Goal: Task Accomplishment & Management: Use online tool/utility

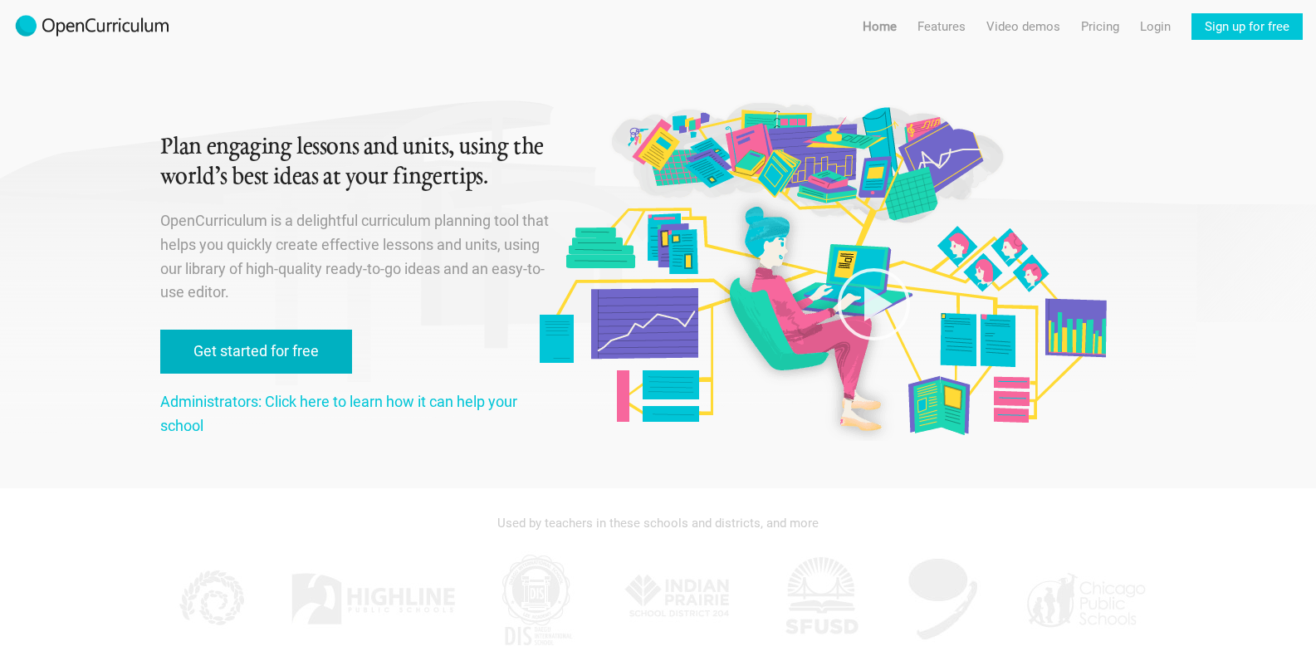
click at [278, 360] on link "Get started for free" at bounding box center [256, 352] width 192 height 44
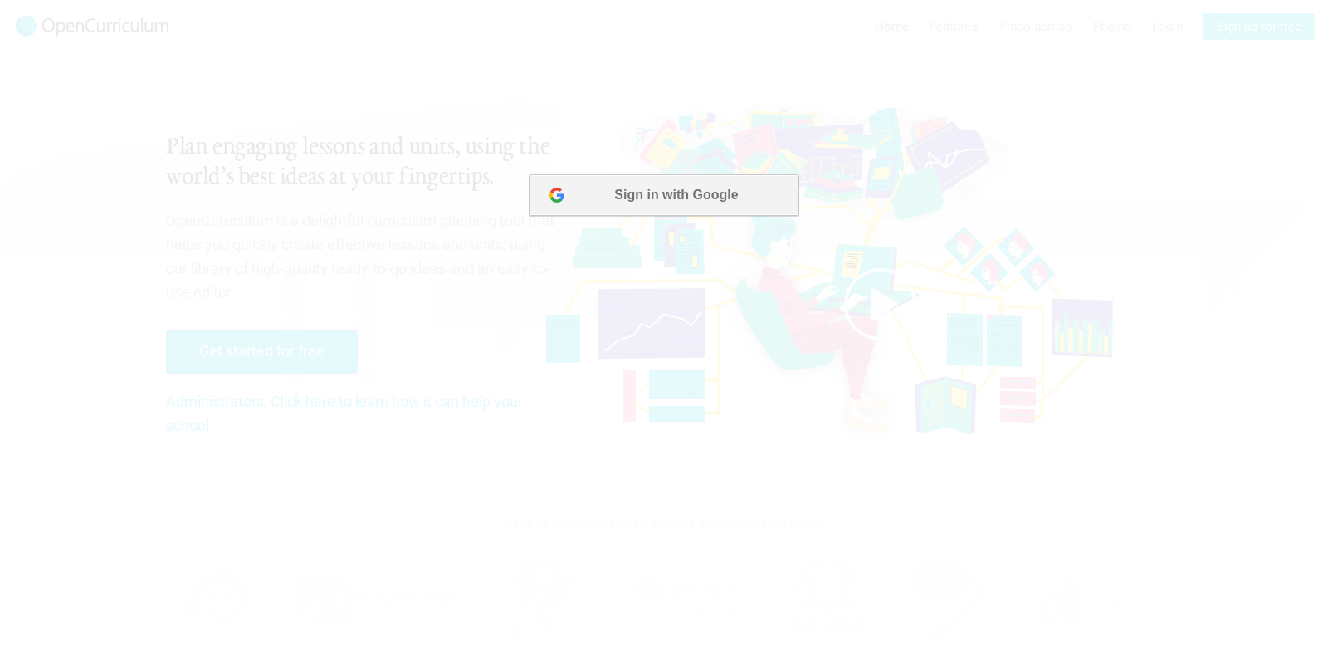
click at [676, 204] on button "Sign in with Google" at bounding box center [664, 195] width 270 height 42
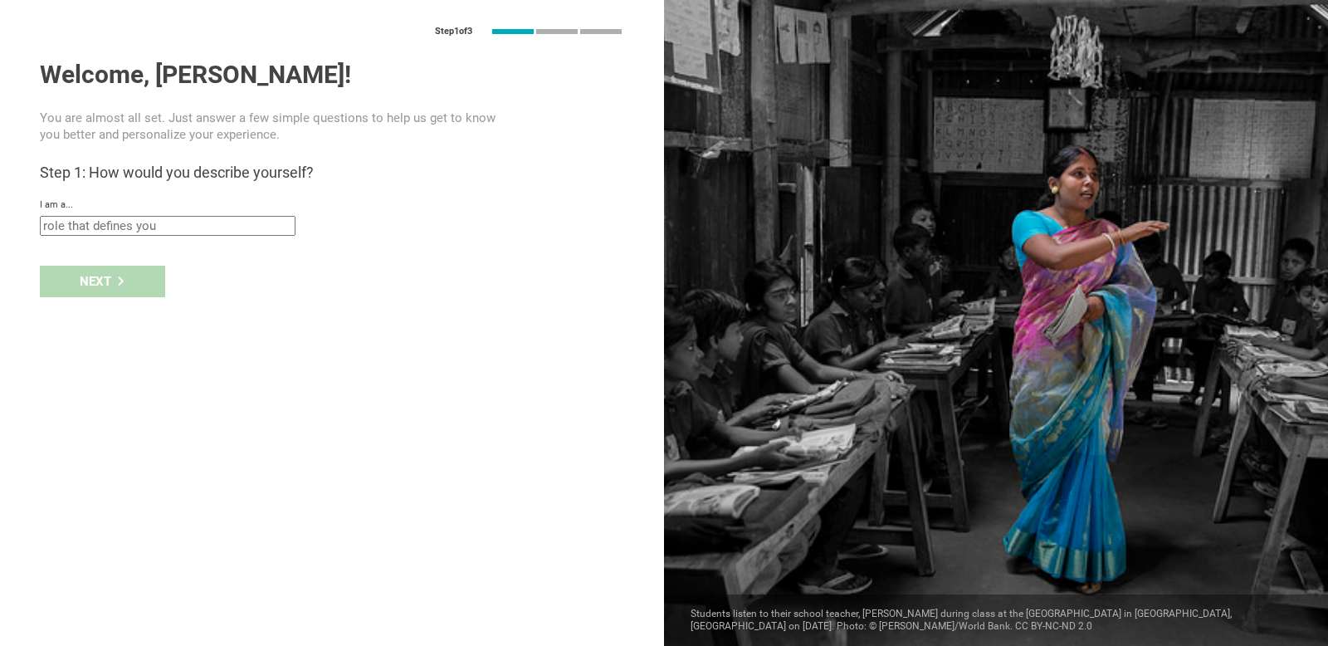
click at [178, 227] on input "text" at bounding box center [168, 226] width 256 height 20
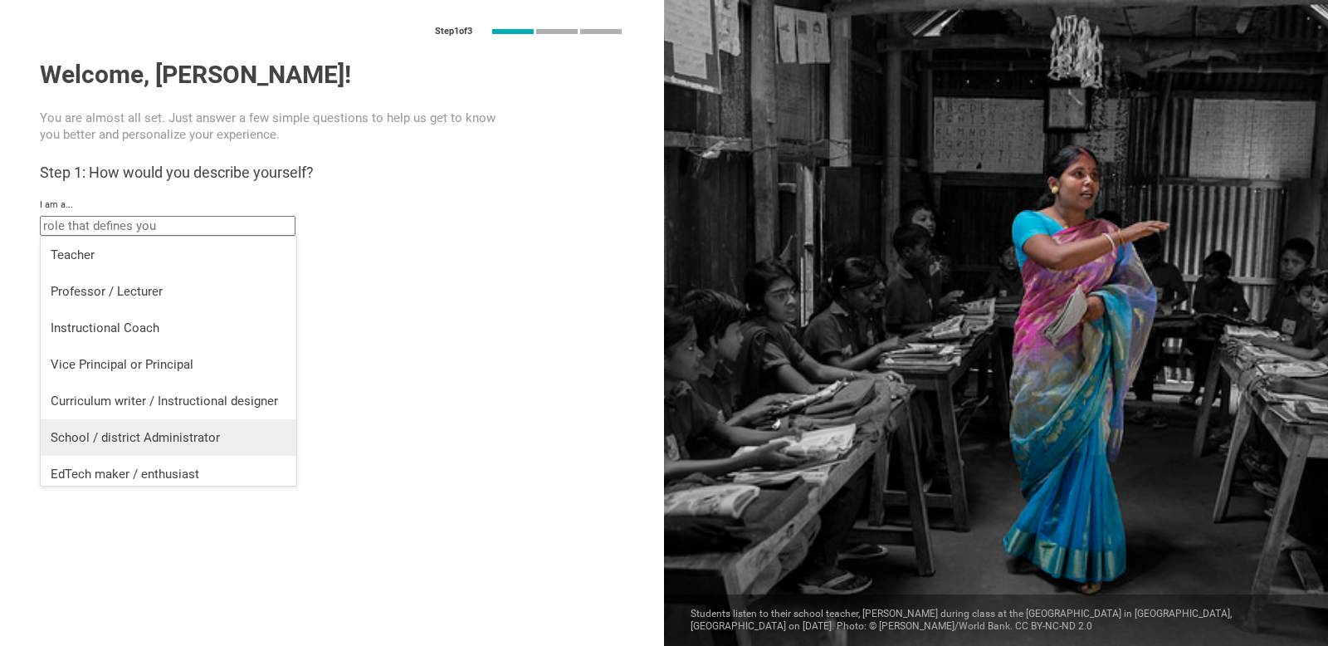
click at [227, 445] on div "School / district Administrator" at bounding box center [169, 437] width 236 height 17
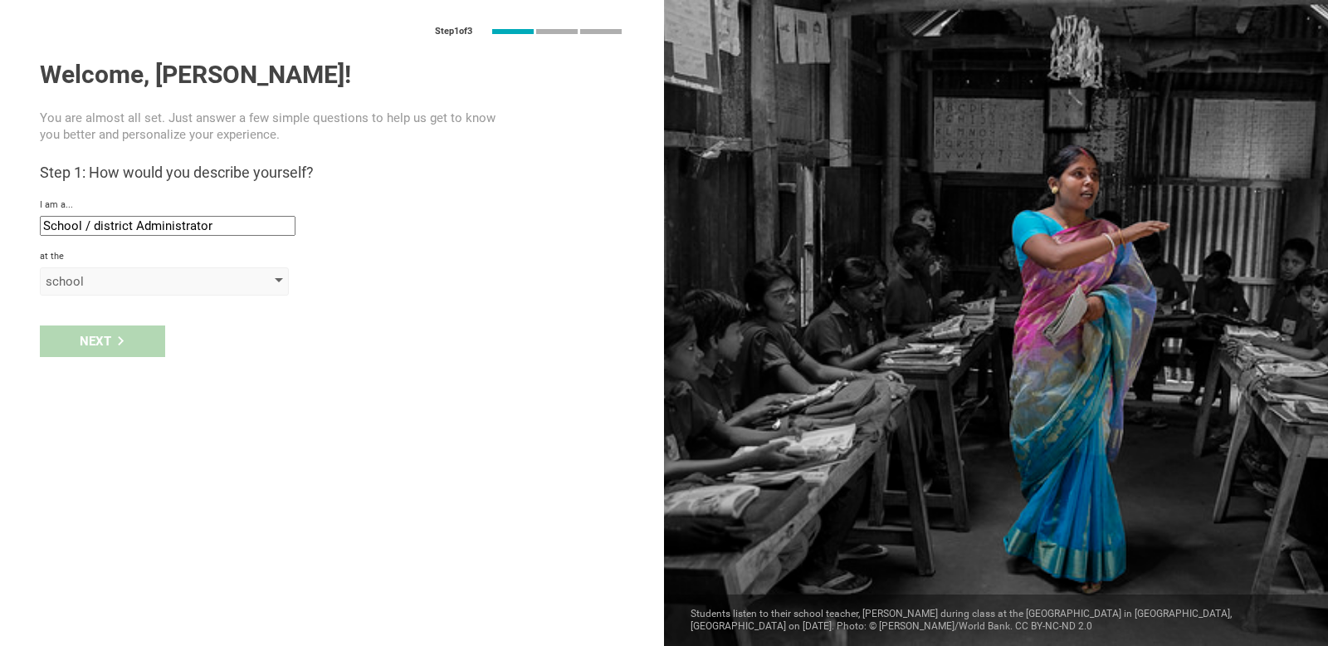
click at [157, 277] on div "school" at bounding box center [141, 281] width 190 height 17
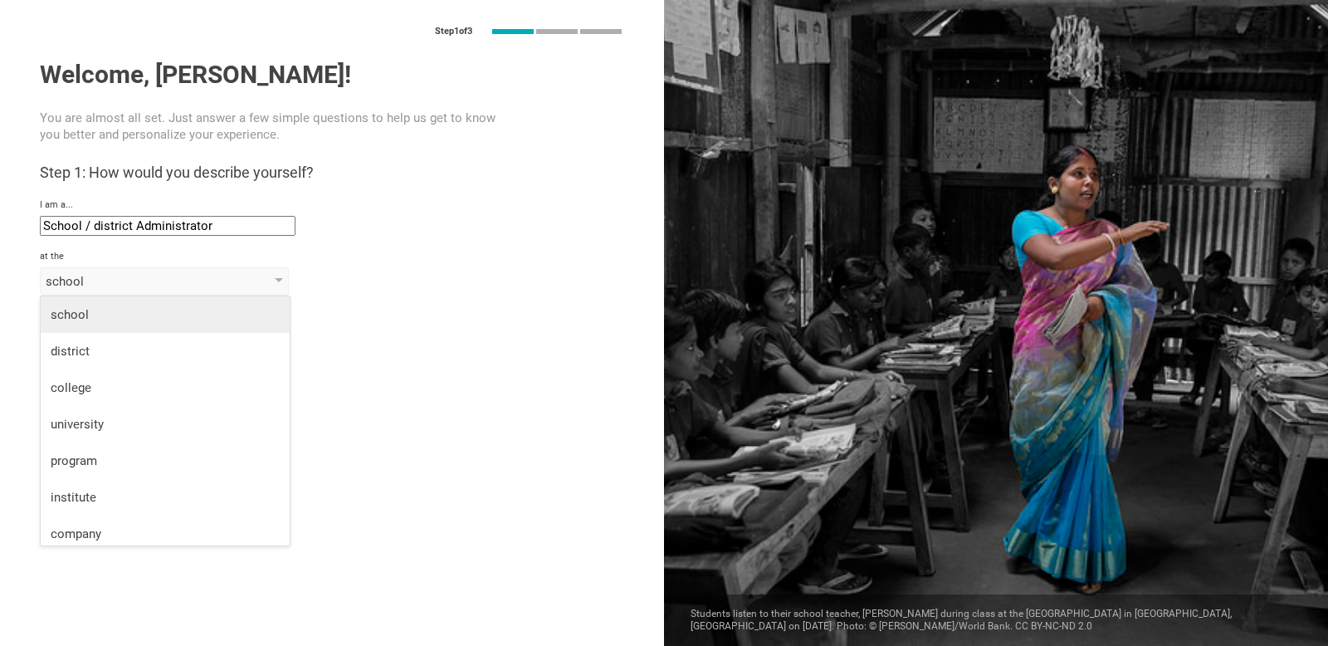
click at [149, 322] on div "school" at bounding box center [165, 314] width 229 height 17
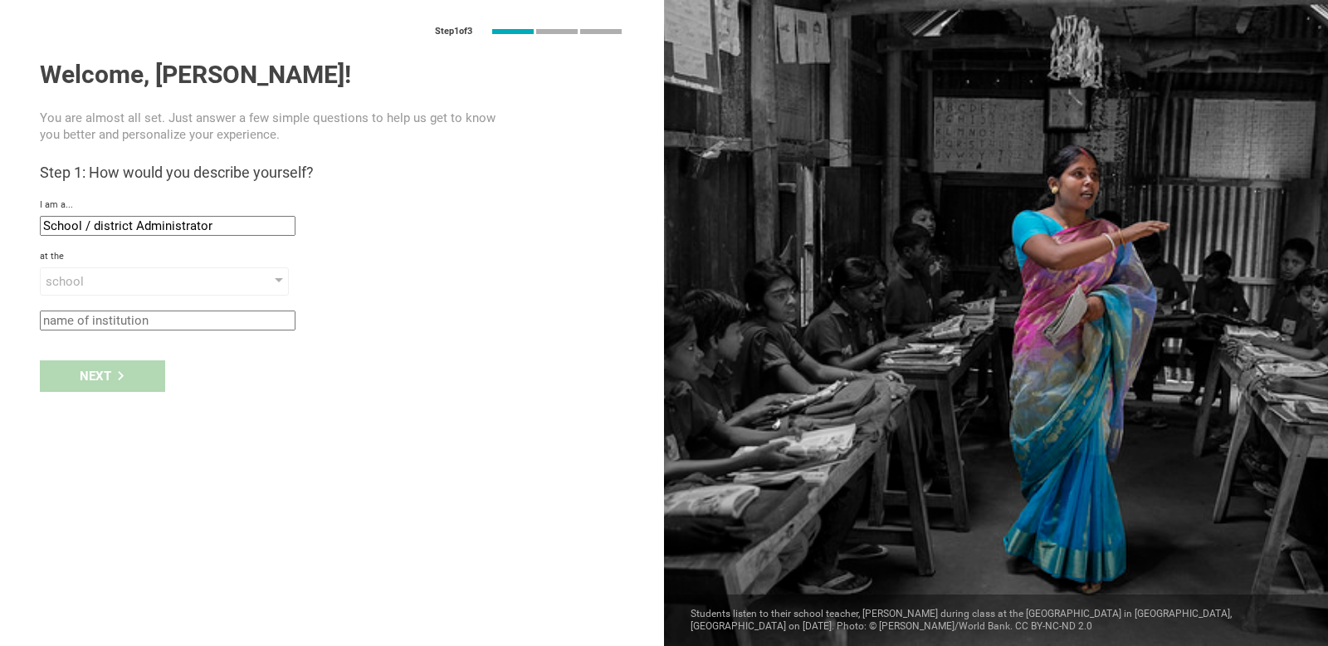
click at [137, 315] on input "text" at bounding box center [168, 320] width 256 height 20
click at [191, 227] on input "School / district Administrator" at bounding box center [168, 226] width 256 height 20
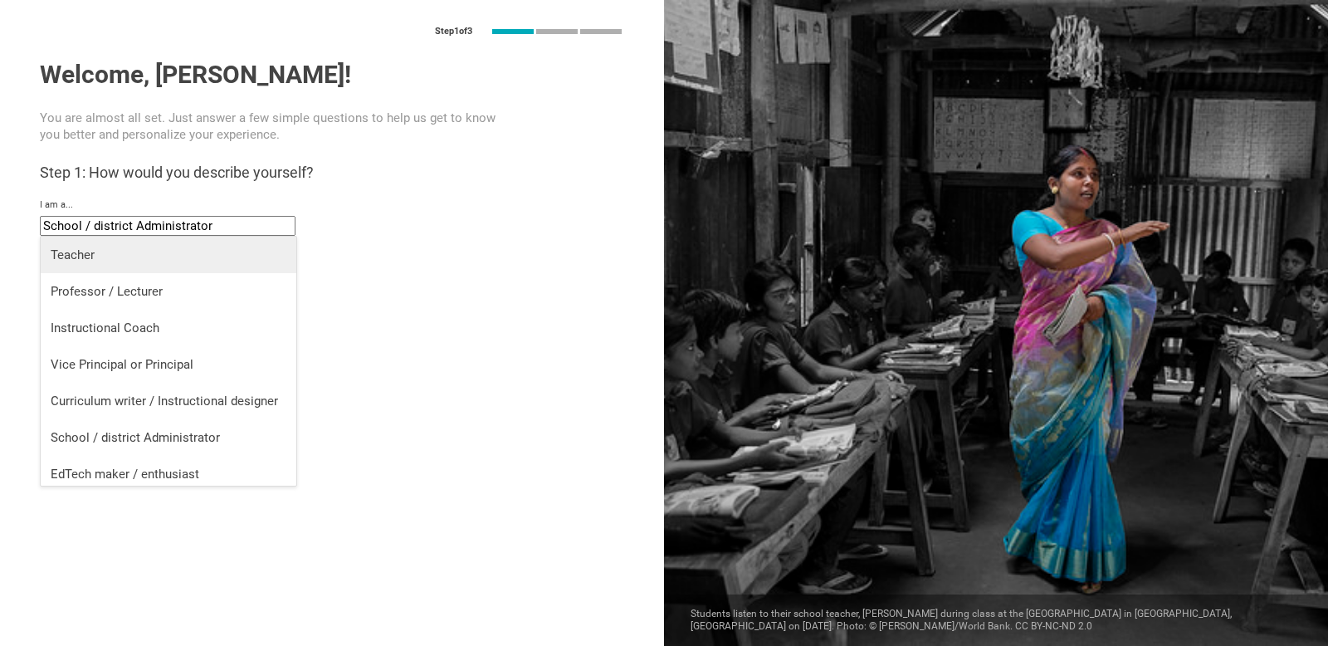
click at [191, 263] on li "Teacher" at bounding box center [169, 255] width 256 height 37
type input "Teacher"
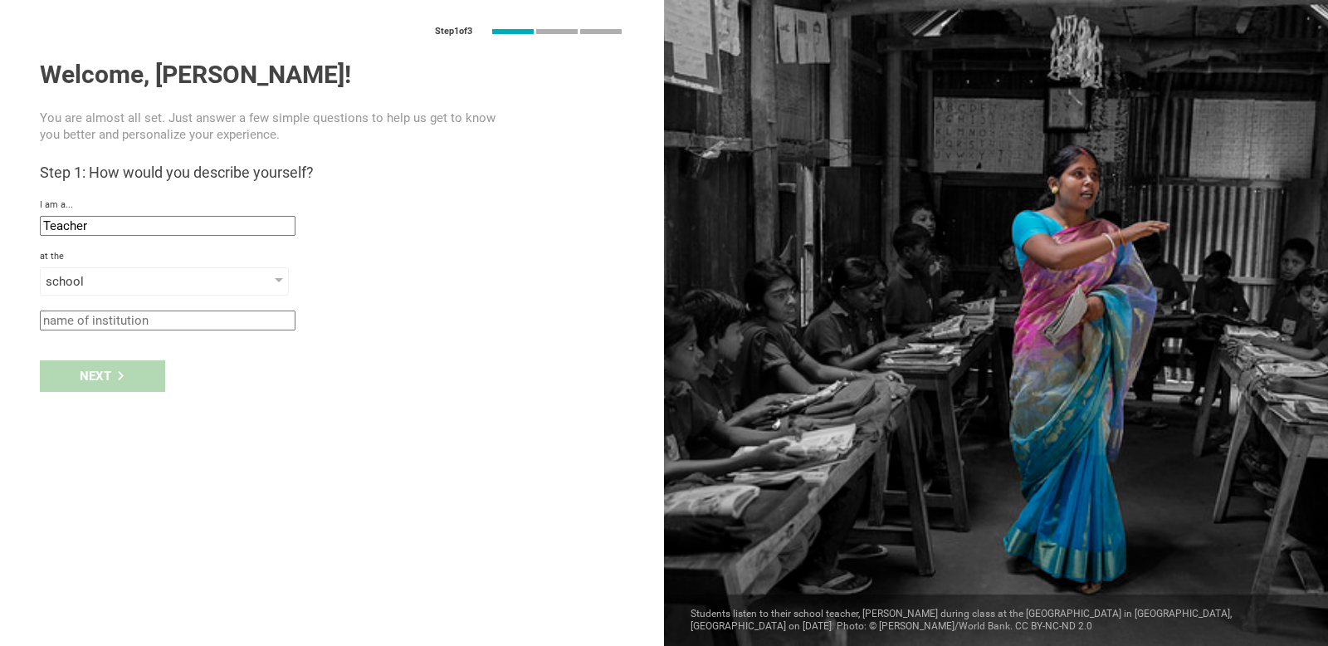
click at [135, 322] on input "text" at bounding box center [168, 320] width 256 height 20
type input "TAS"
click at [129, 367] on div "Next" at bounding box center [102, 376] width 125 height 32
type input "Ho Chi Minh City, Viet Nam"
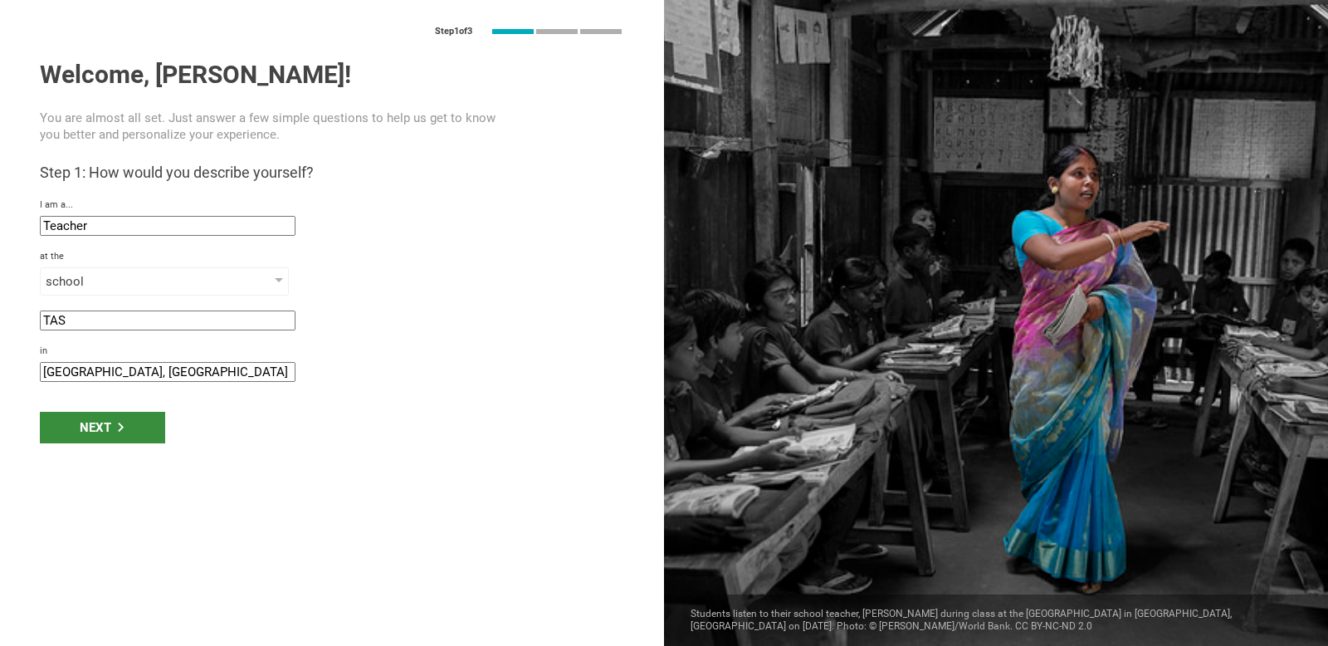
click at [125, 437] on div "Next" at bounding box center [102, 428] width 125 height 32
click at [132, 432] on div "Next" at bounding box center [102, 428] width 125 height 32
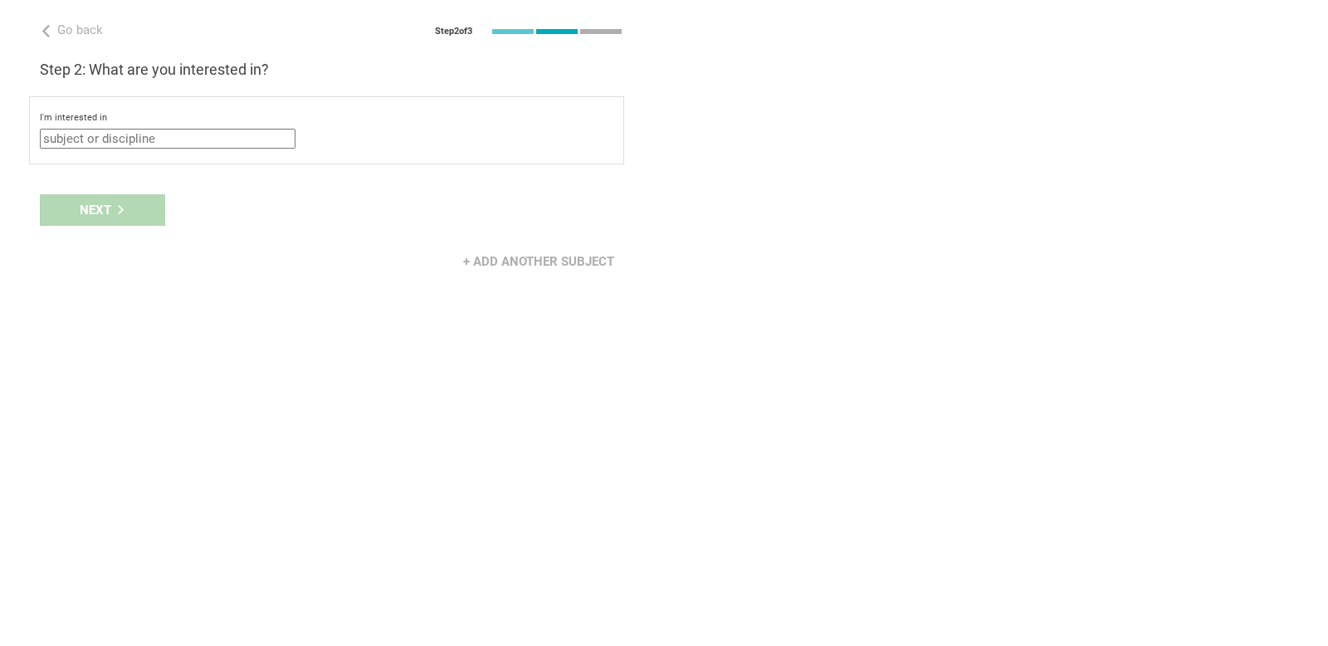
click at [220, 145] on input "text" at bounding box center [168, 139] width 256 height 20
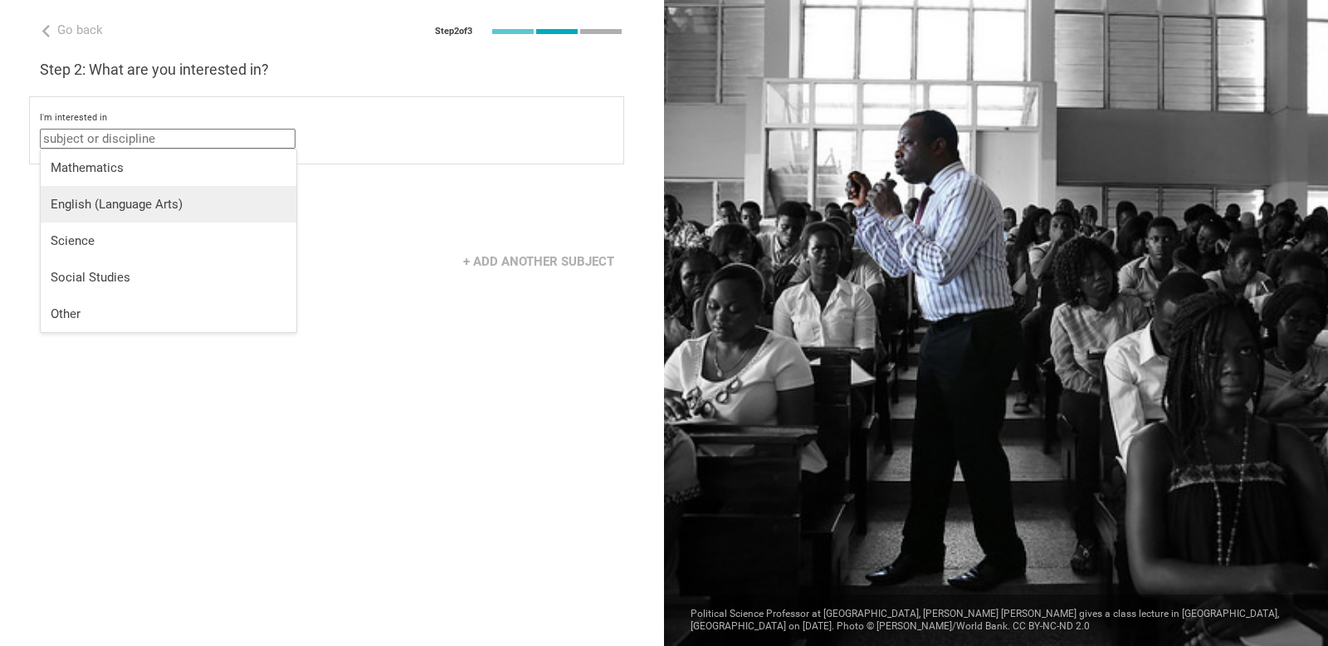
click at [163, 198] on div "English (Language Arts)" at bounding box center [169, 204] width 236 height 17
type input "English (Language Arts)"
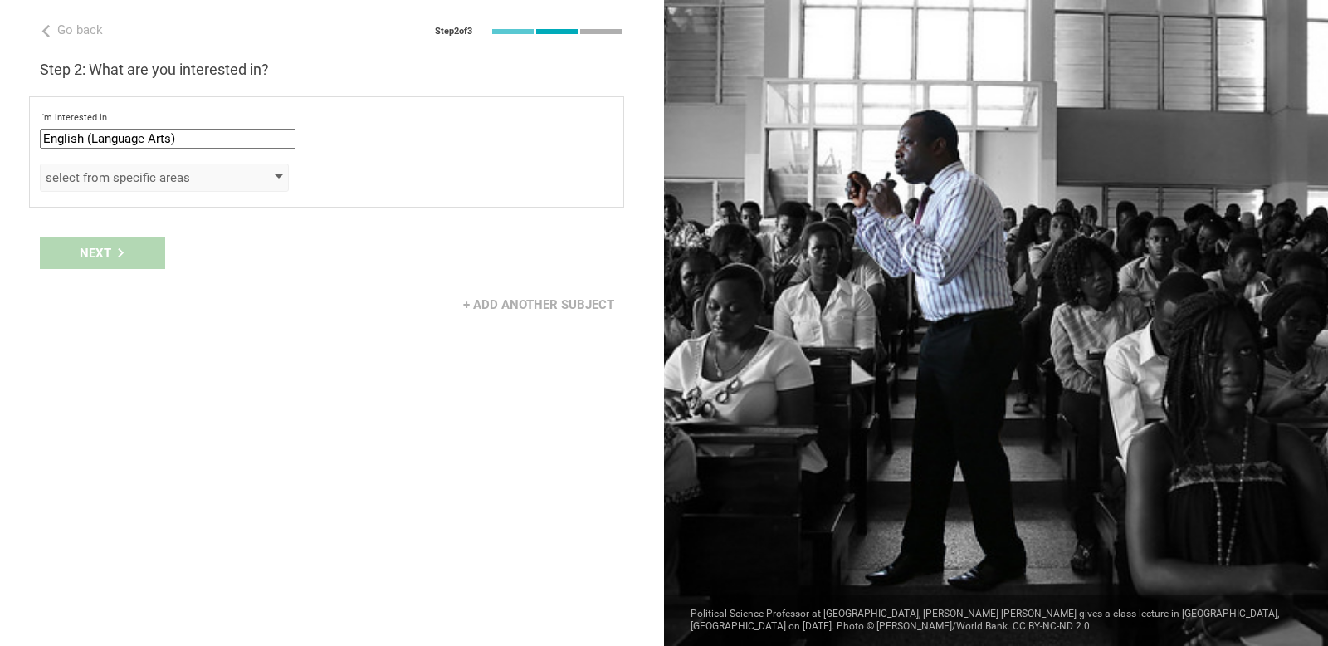
click at [164, 184] on div "select from specific areas" at bounding box center [141, 177] width 190 height 17
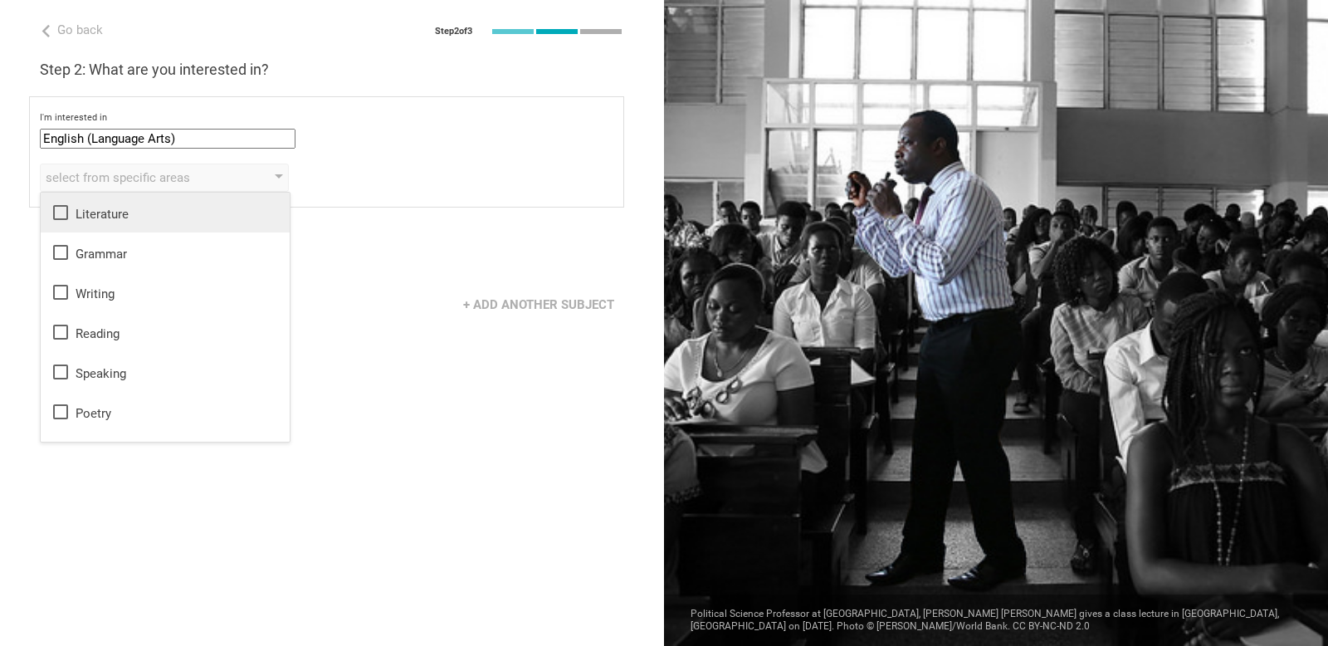
click at [140, 211] on div "Literature" at bounding box center [165, 213] width 229 height 20
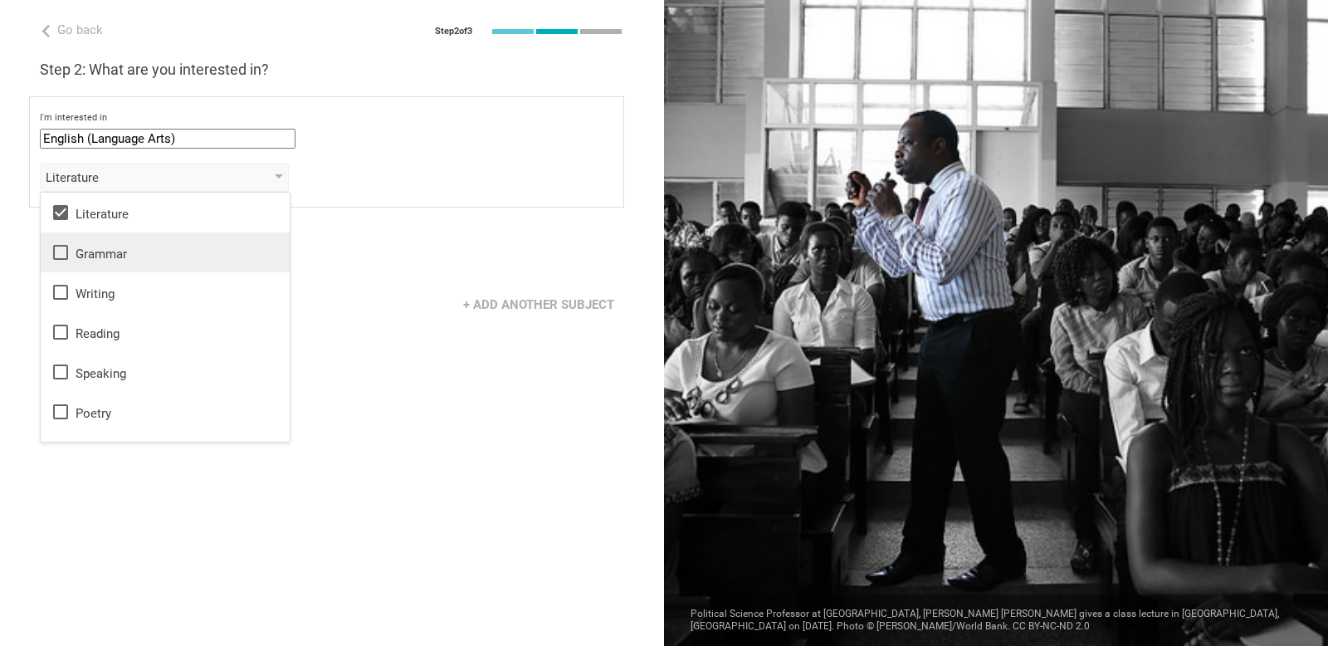
click at [66, 258] on icon at bounding box center [60, 252] width 15 height 15
click at [66, 294] on icon at bounding box center [60, 292] width 15 height 15
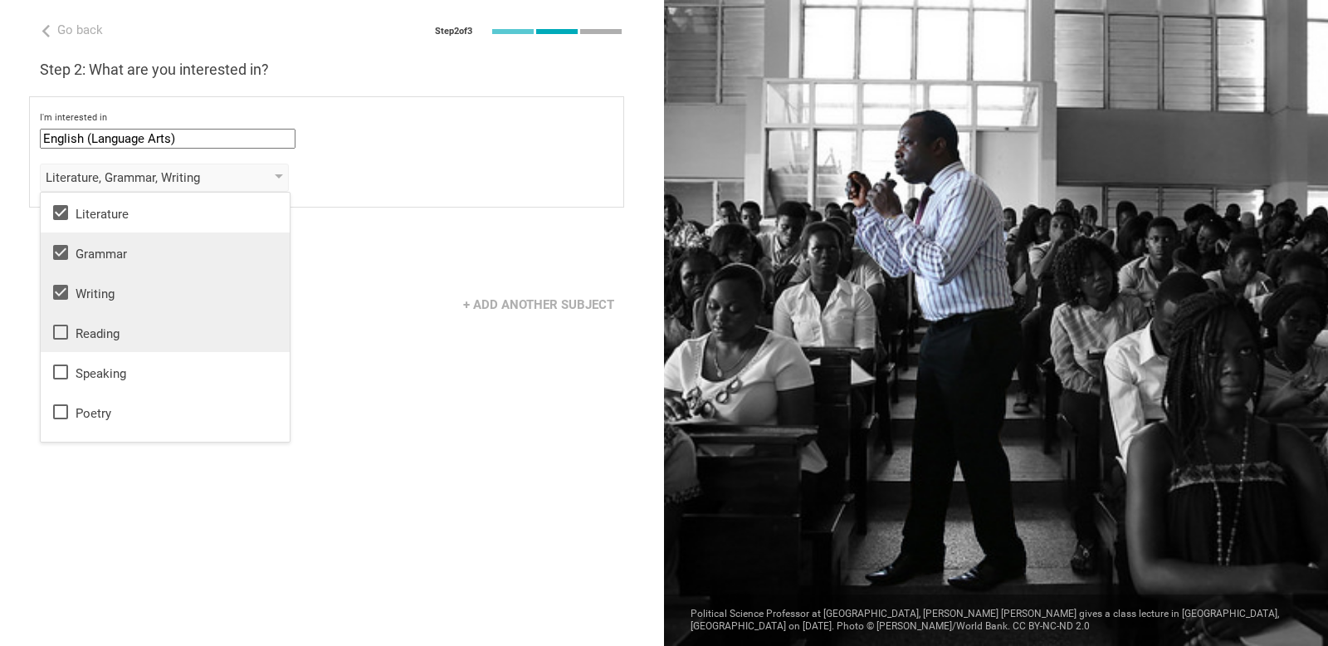
click at [67, 330] on icon at bounding box center [60, 332] width 15 height 15
click at [61, 414] on icon at bounding box center [61, 412] width 20 height 20
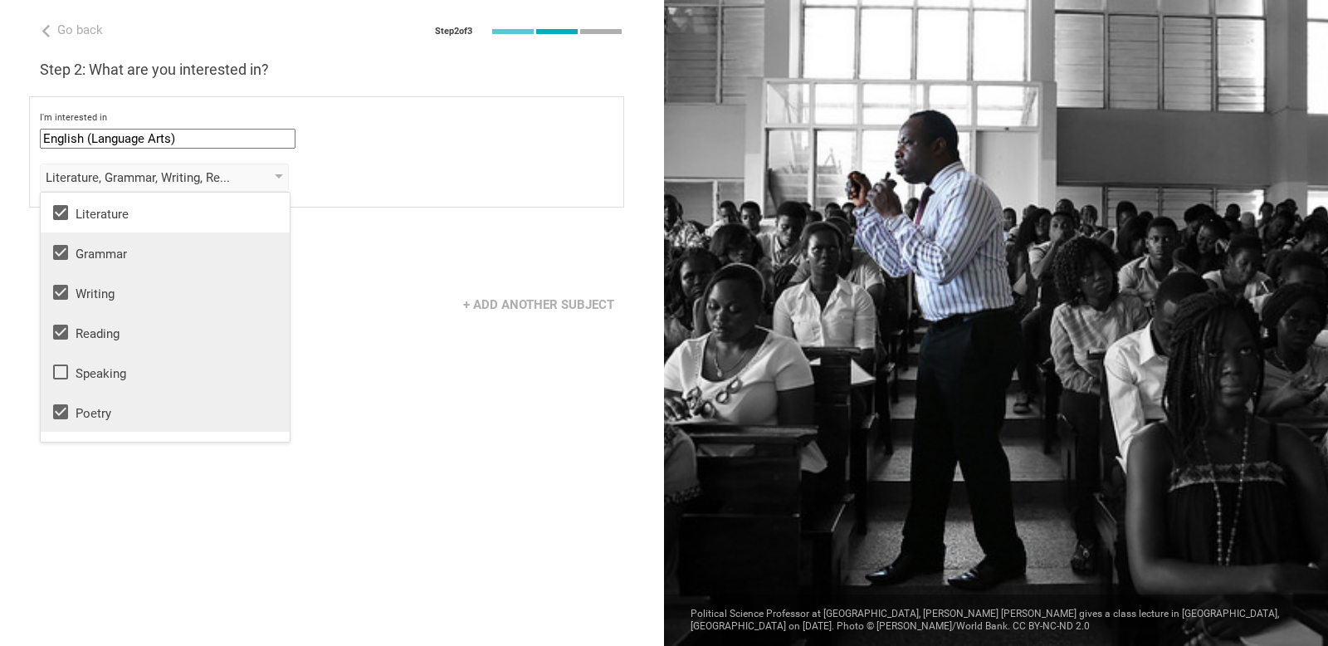
click at [61, 375] on icon at bounding box center [61, 372] width 20 height 20
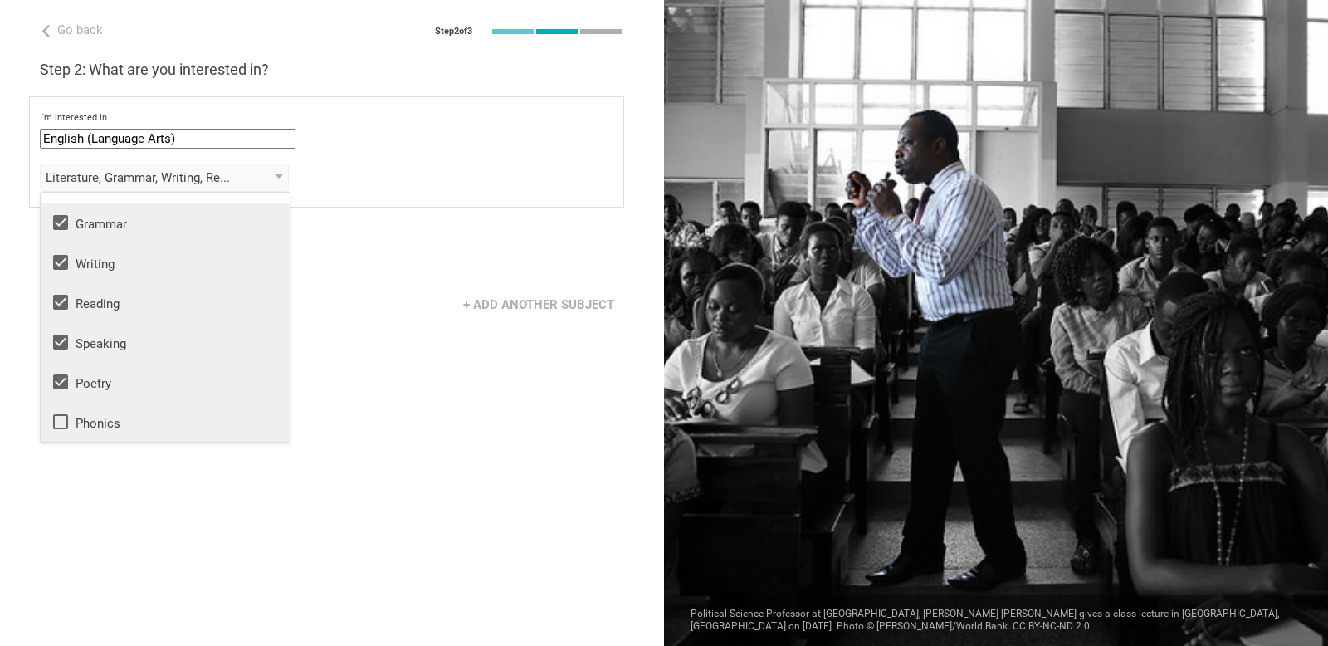
click at [61, 425] on icon at bounding box center [61, 422] width 20 height 20
click at [347, 345] on div "Go back Step 2 of 3 Welcome, Lisa! You are almost all set. Just answer a few si…" at bounding box center [332, 323] width 664 height 646
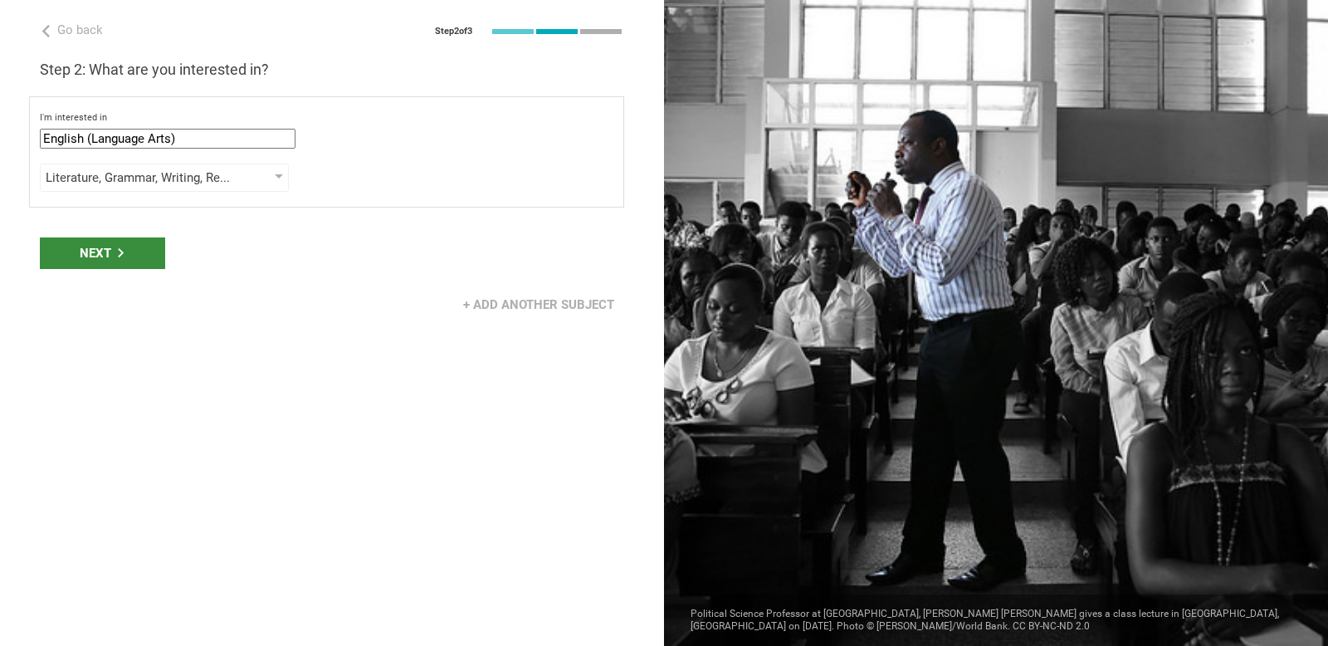
click at [114, 260] on div "Next" at bounding box center [102, 253] width 125 height 32
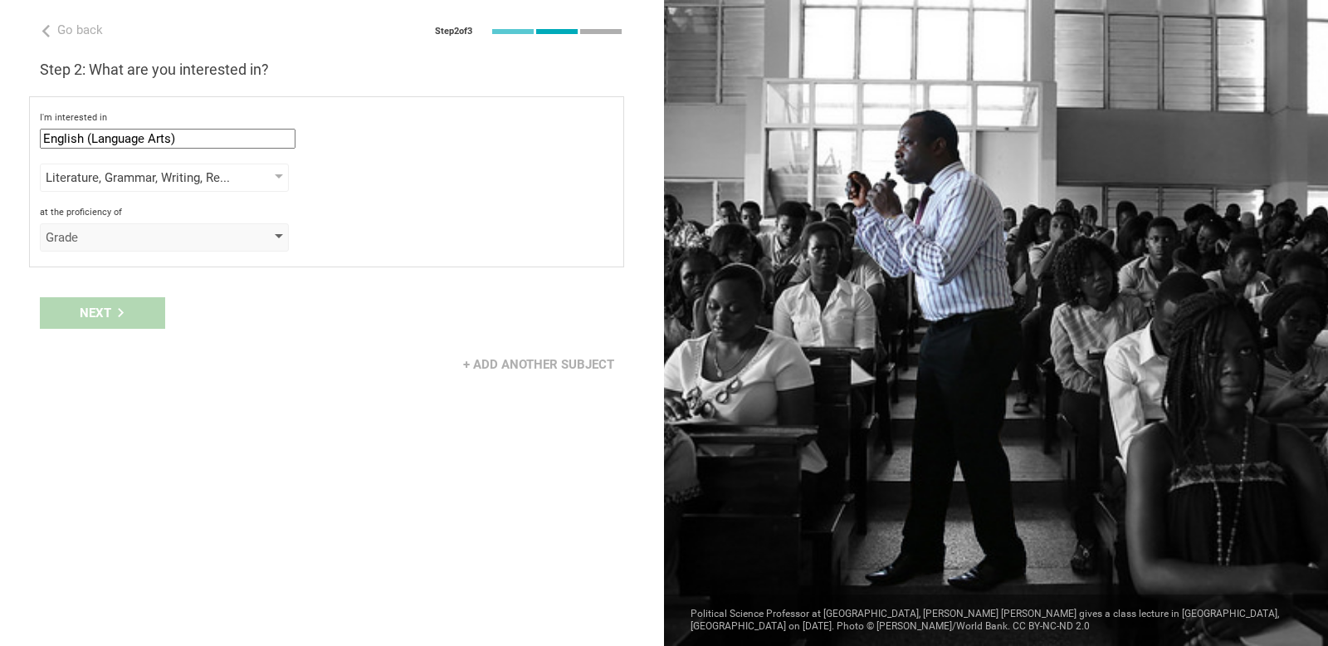
click at [141, 243] on div "Grade" at bounding box center [141, 237] width 190 height 17
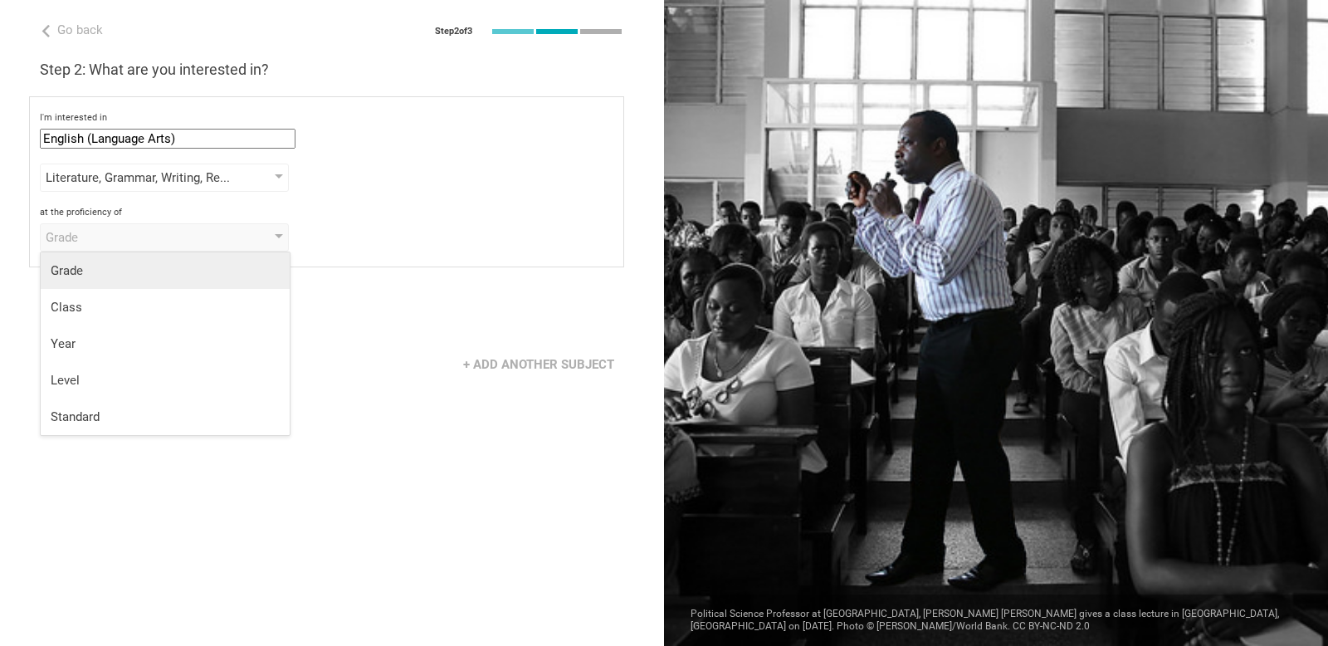
click at [130, 276] on div "Grade" at bounding box center [165, 270] width 229 height 17
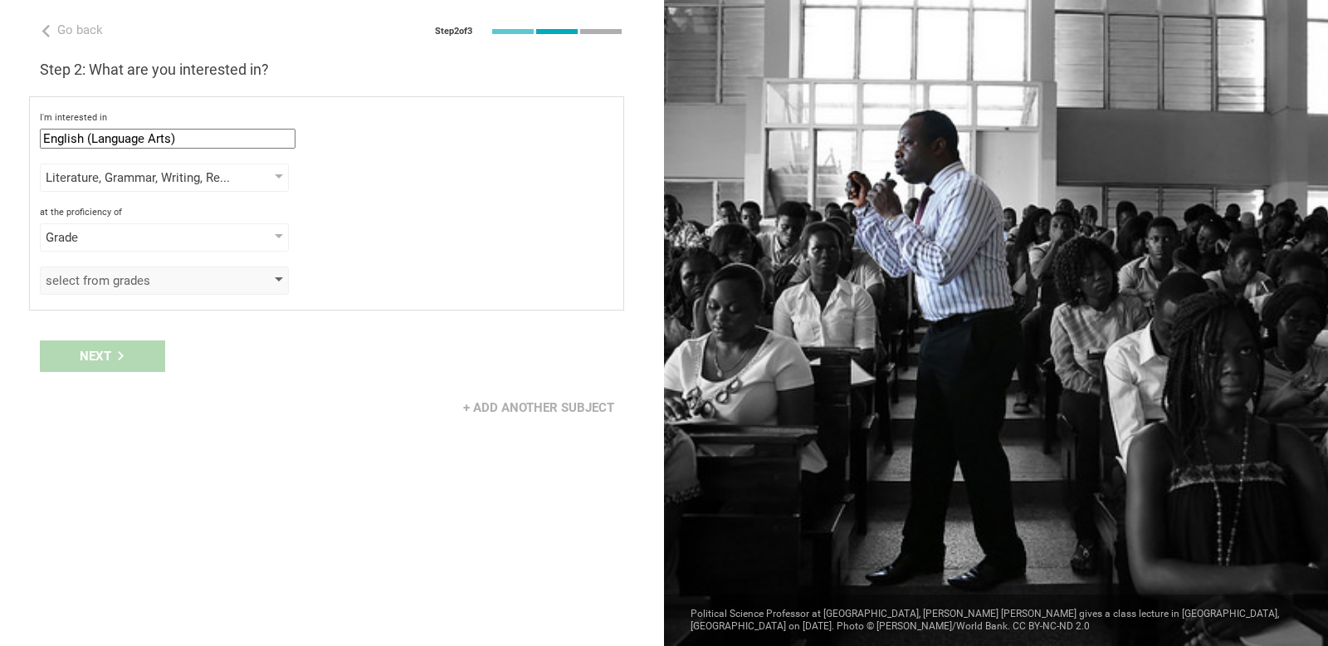
click at [131, 277] on div "select from grades" at bounding box center [141, 280] width 190 height 17
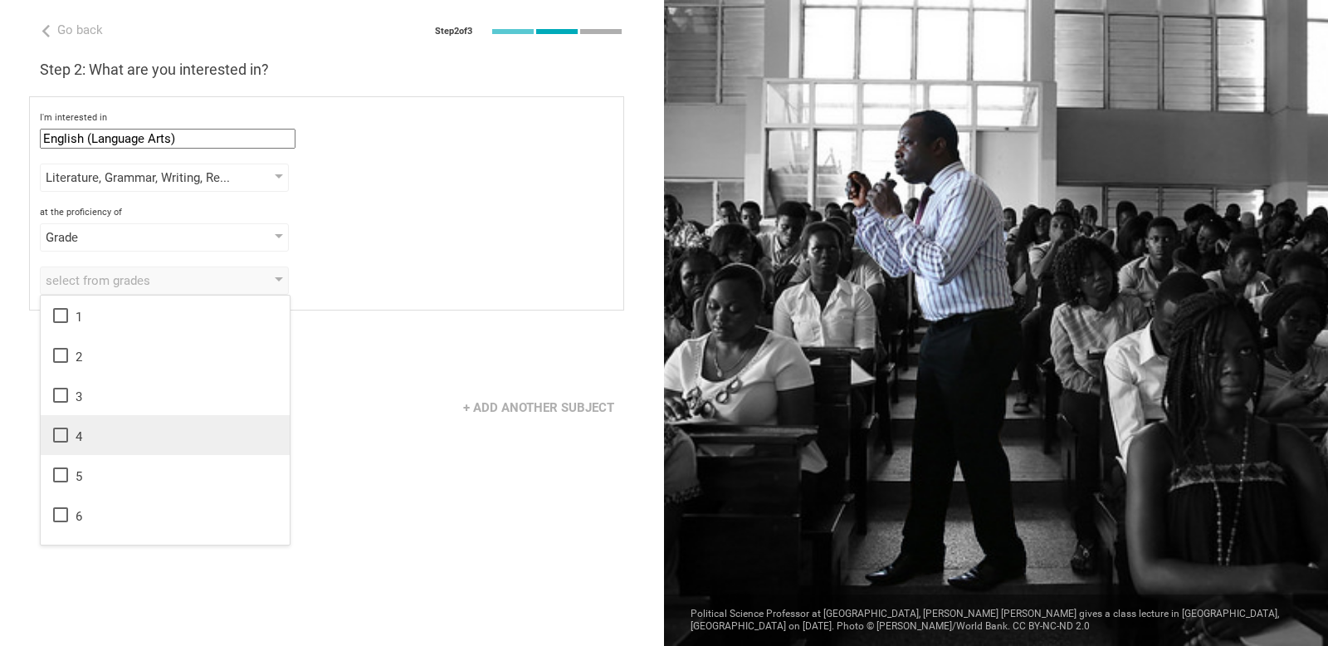
click at [109, 433] on div "4" at bounding box center [165, 435] width 229 height 20
click at [401, 410] on div "+ Add another subject" at bounding box center [332, 407] width 664 height 51
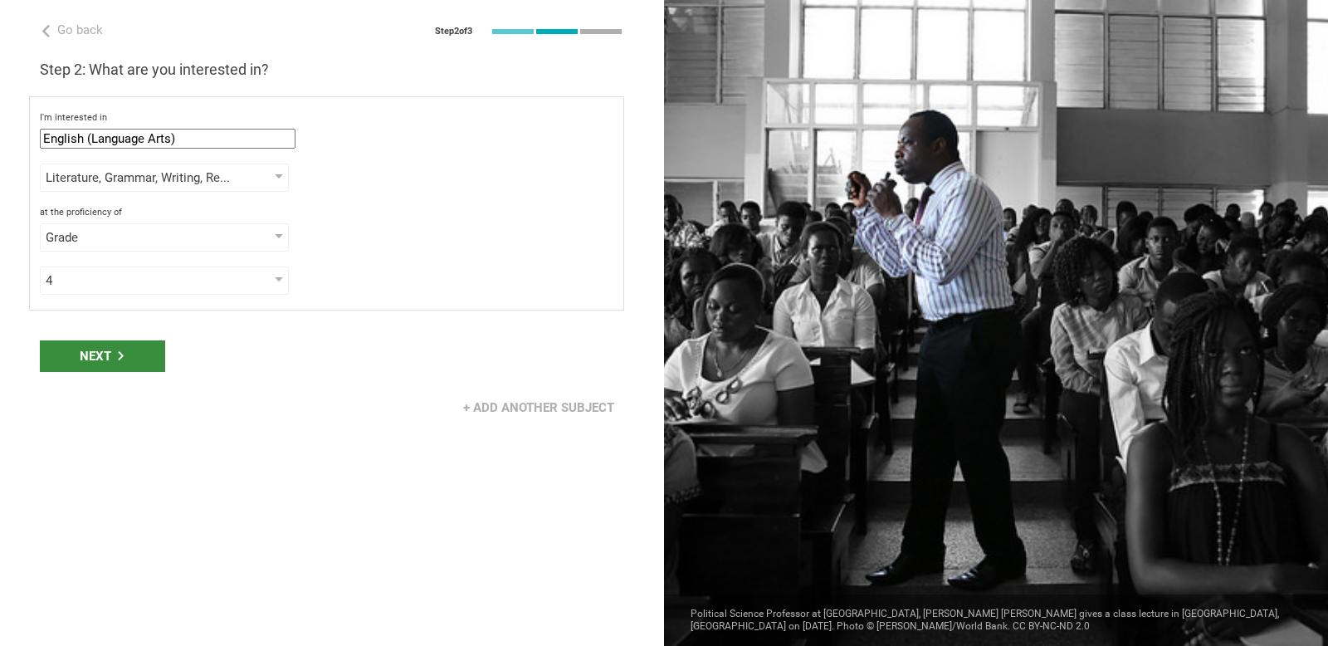
click at [111, 365] on div "Next" at bounding box center [102, 356] width 125 height 32
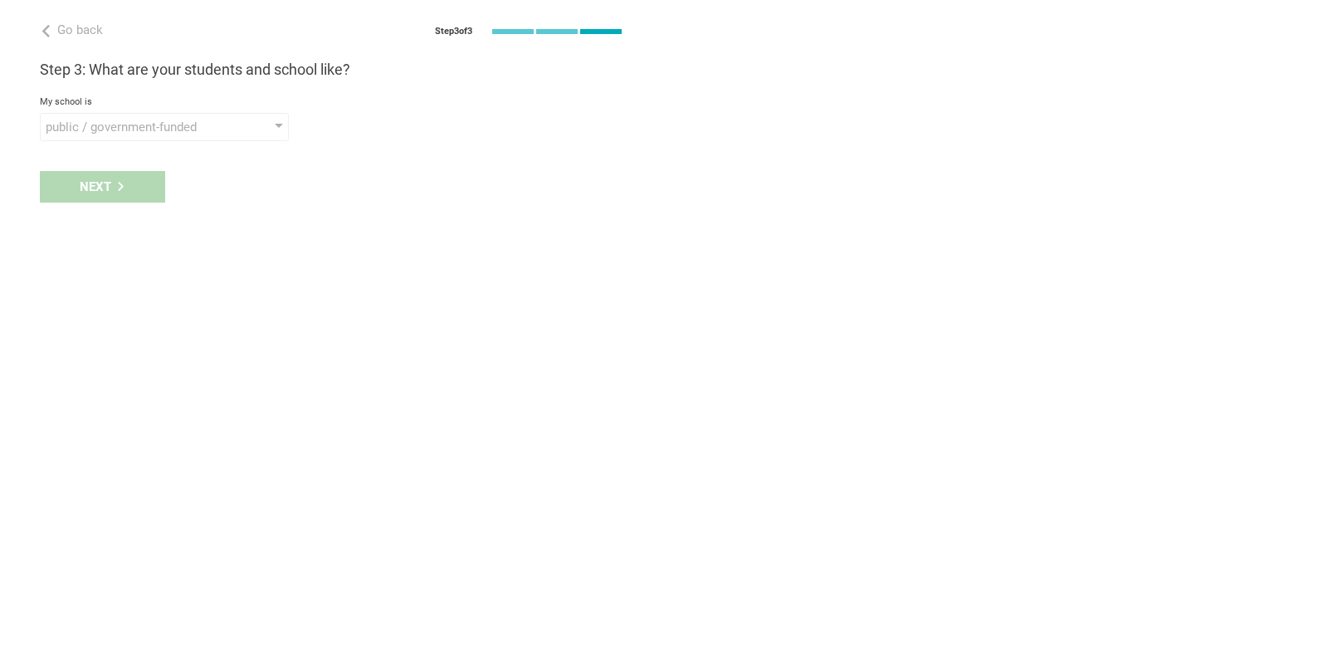
click at [99, 194] on div "Next" at bounding box center [332, 186] width 664 height 51
drag, startPoint x: 100, startPoint y: 192, endPoint x: 181, endPoint y: 142, distance: 95.4
click at [100, 190] on div "Next" at bounding box center [332, 186] width 664 height 51
click at [190, 134] on div "public / government-funded" at bounding box center [141, 127] width 190 height 17
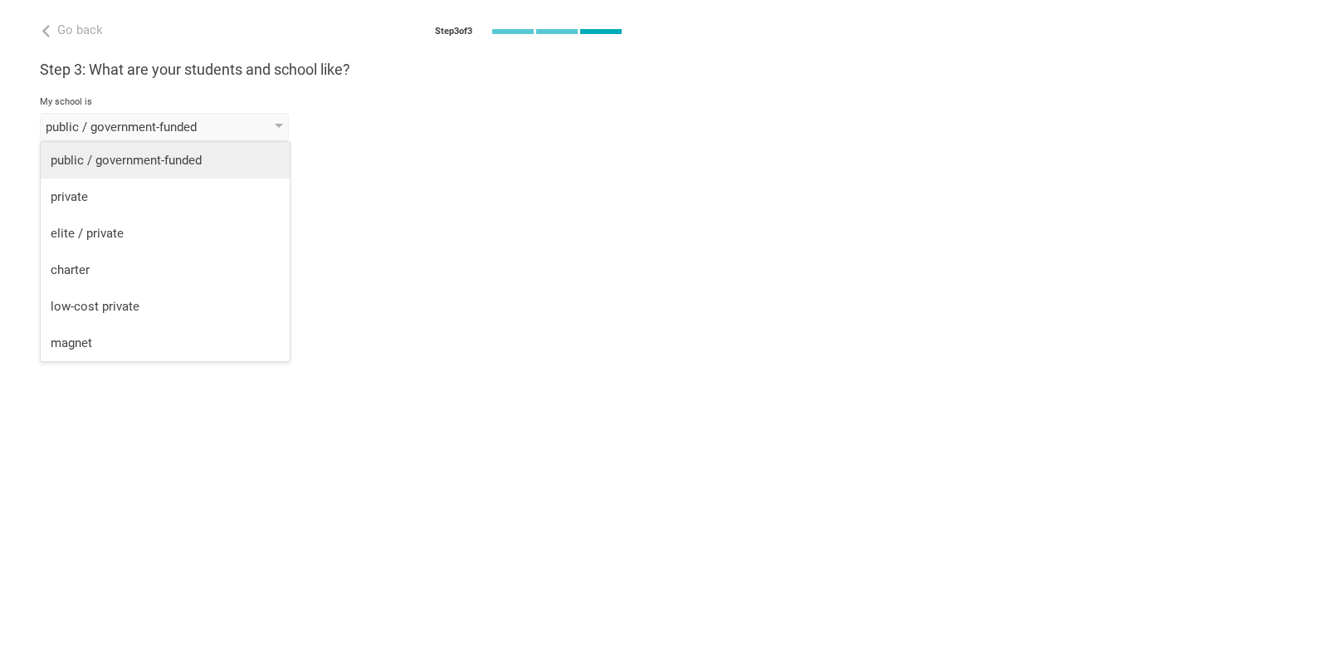
click at [159, 155] on div "public / government-funded" at bounding box center [165, 160] width 229 height 17
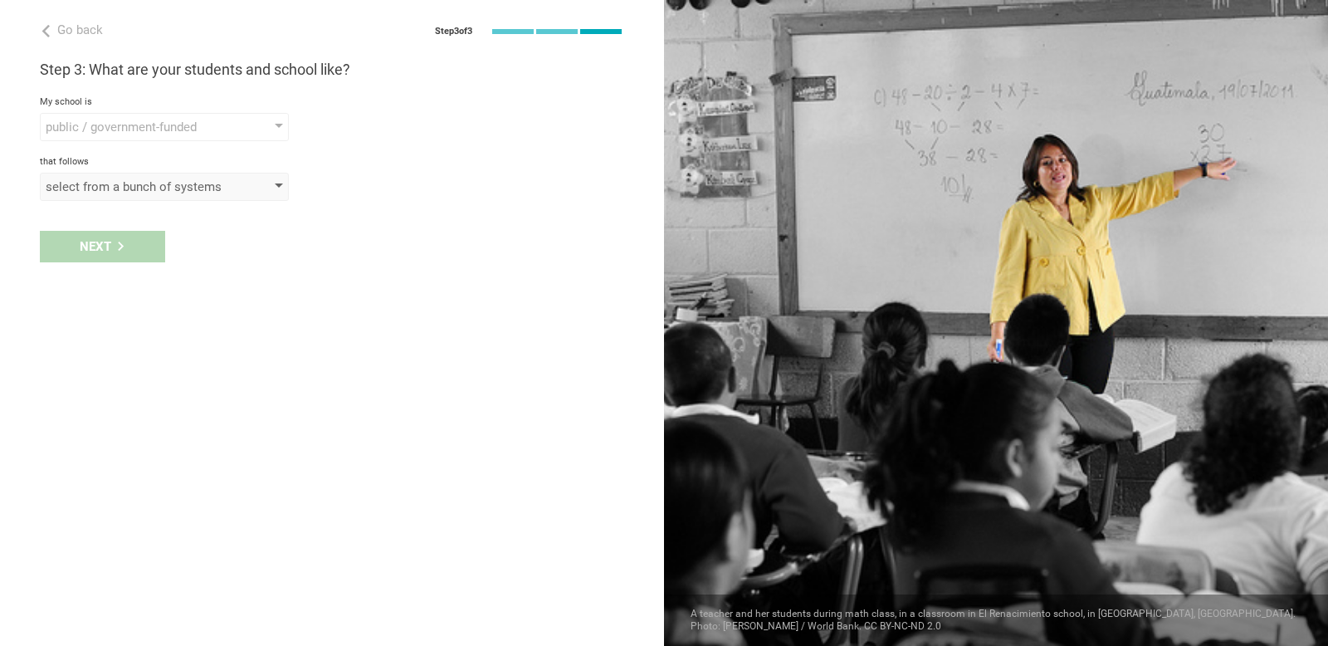
click at [115, 190] on div "select from a bunch of systems" at bounding box center [141, 186] width 190 height 17
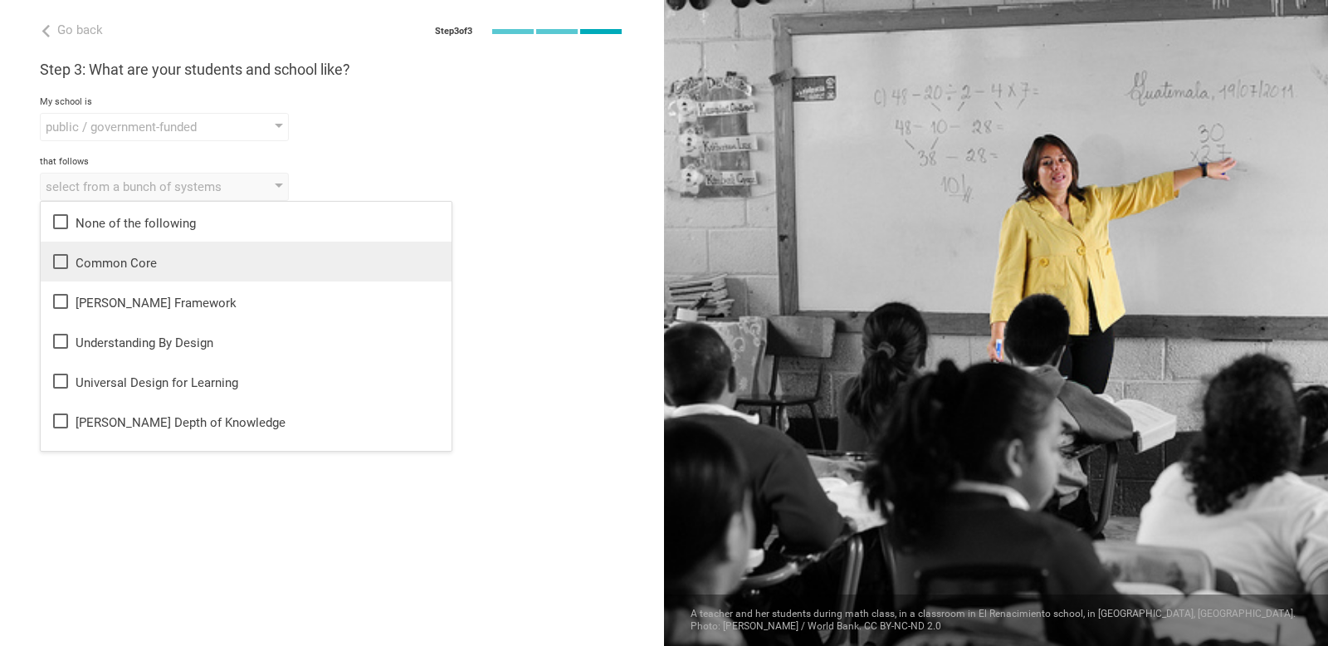
click at [126, 274] on li "Common Core" at bounding box center [246, 262] width 411 height 40
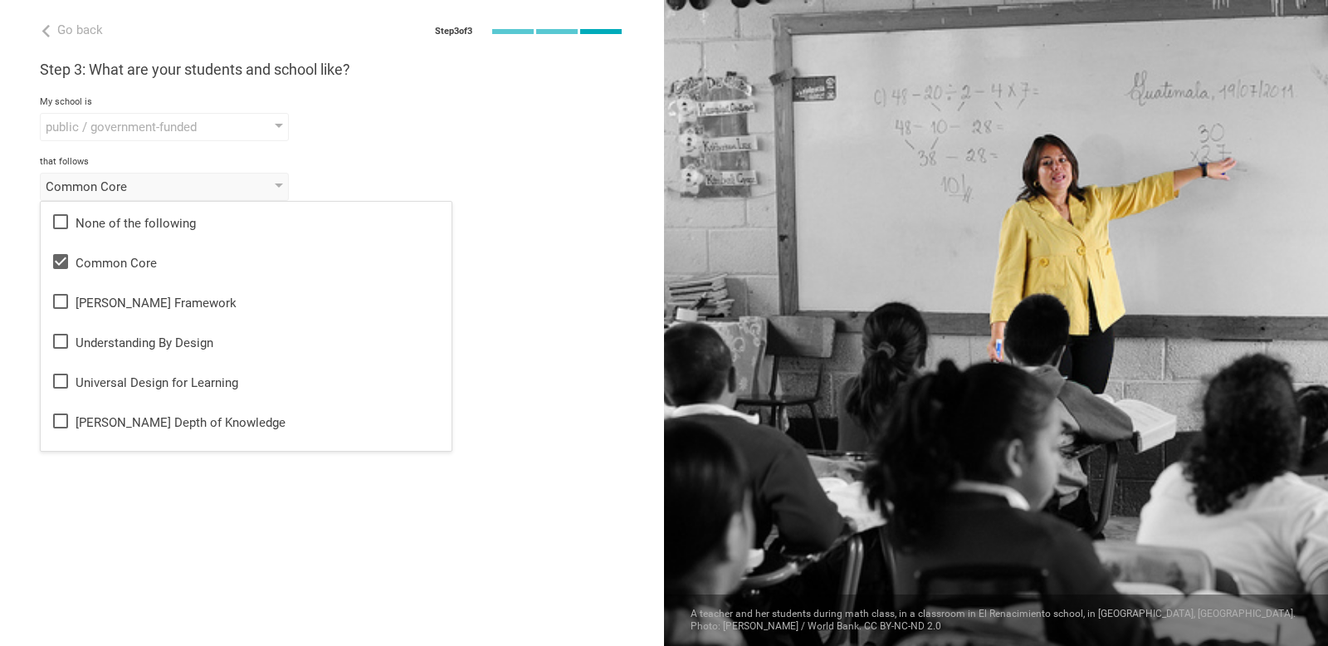
click at [496, 317] on div "Go back Step 3 of 3 Welcome, Lisa! You are almost all set. Just answer a few si…" at bounding box center [332, 323] width 664 height 646
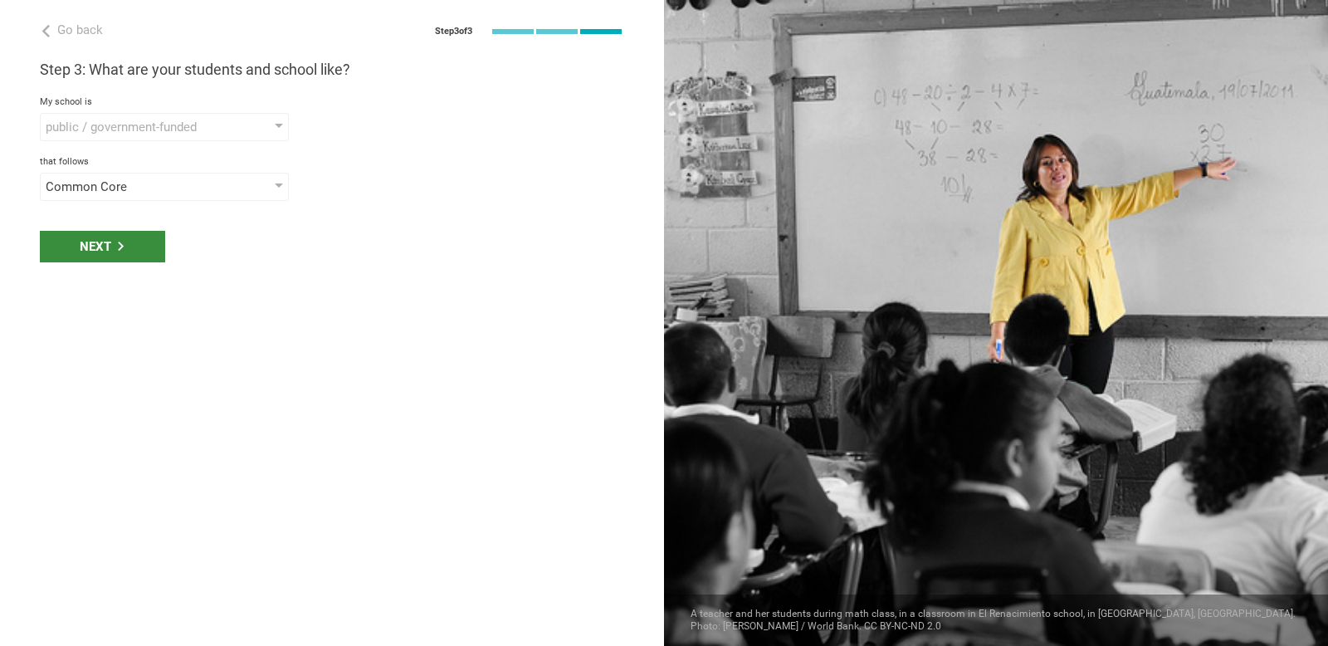
click at [111, 250] on div "Next" at bounding box center [102, 247] width 125 height 32
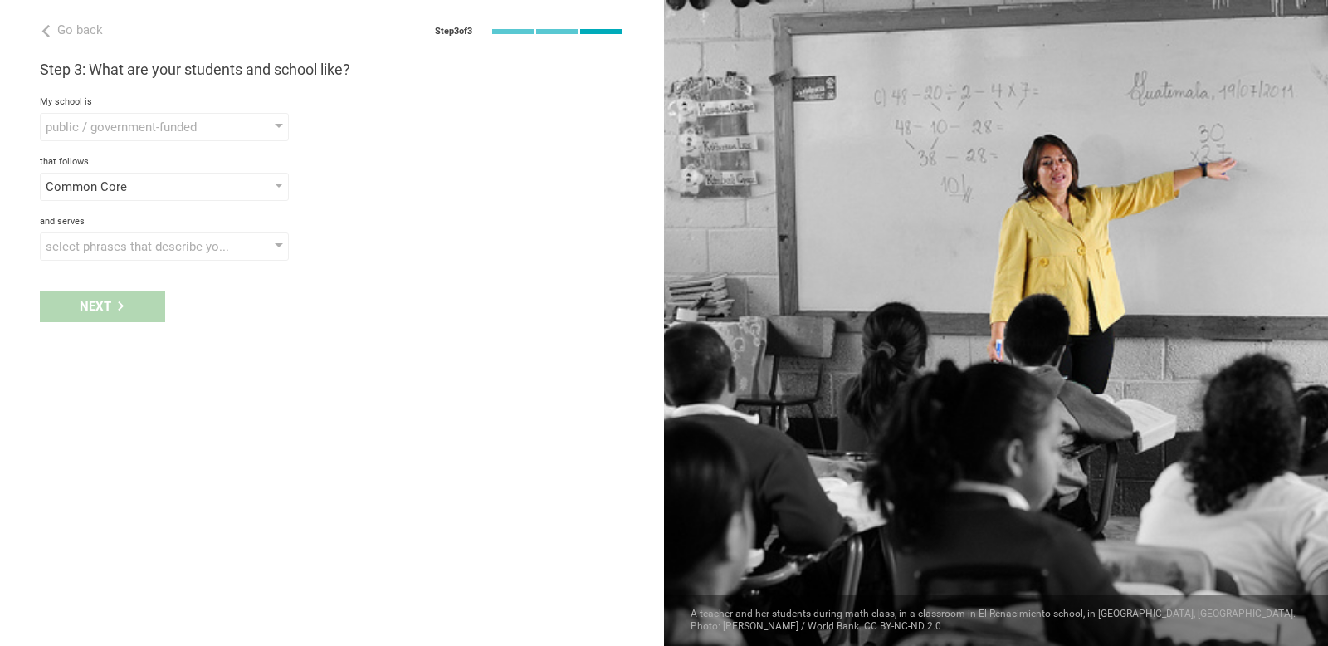
click at [115, 310] on div "Next" at bounding box center [332, 306] width 664 height 51
click at [256, 249] on div "select phrases that describe your student population" at bounding box center [164, 246] width 249 height 28
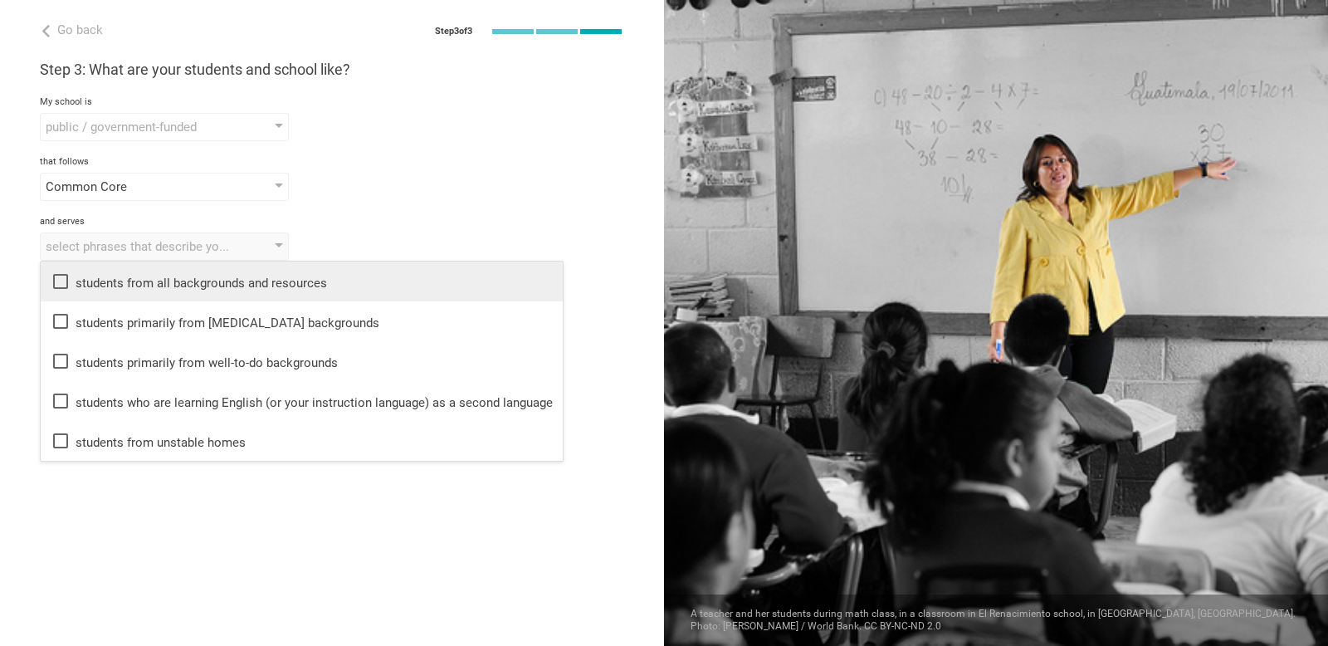
click at [260, 285] on div "students from all backgrounds and resources" at bounding box center [302, 281] width 502 height 20
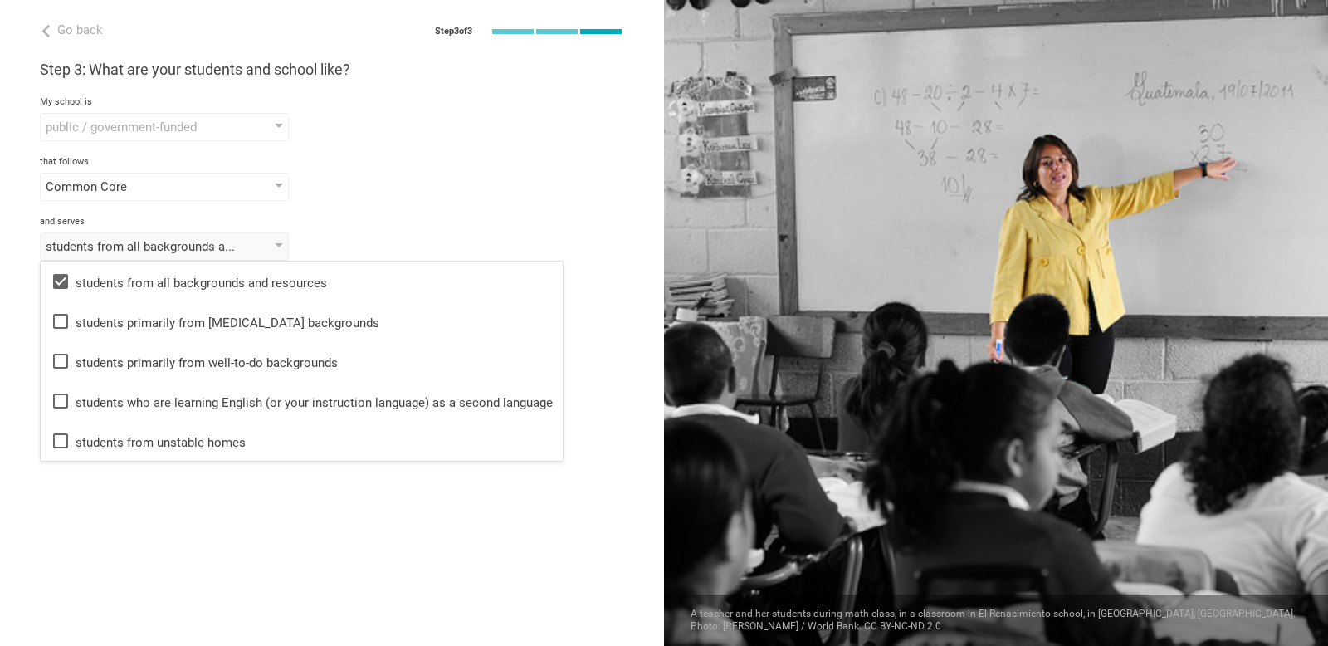
click at [409, 183] on div "Common Core None of the following Common Core Danielson Framework Understanding…" at bounding box center [332, 187] width 584 height 28
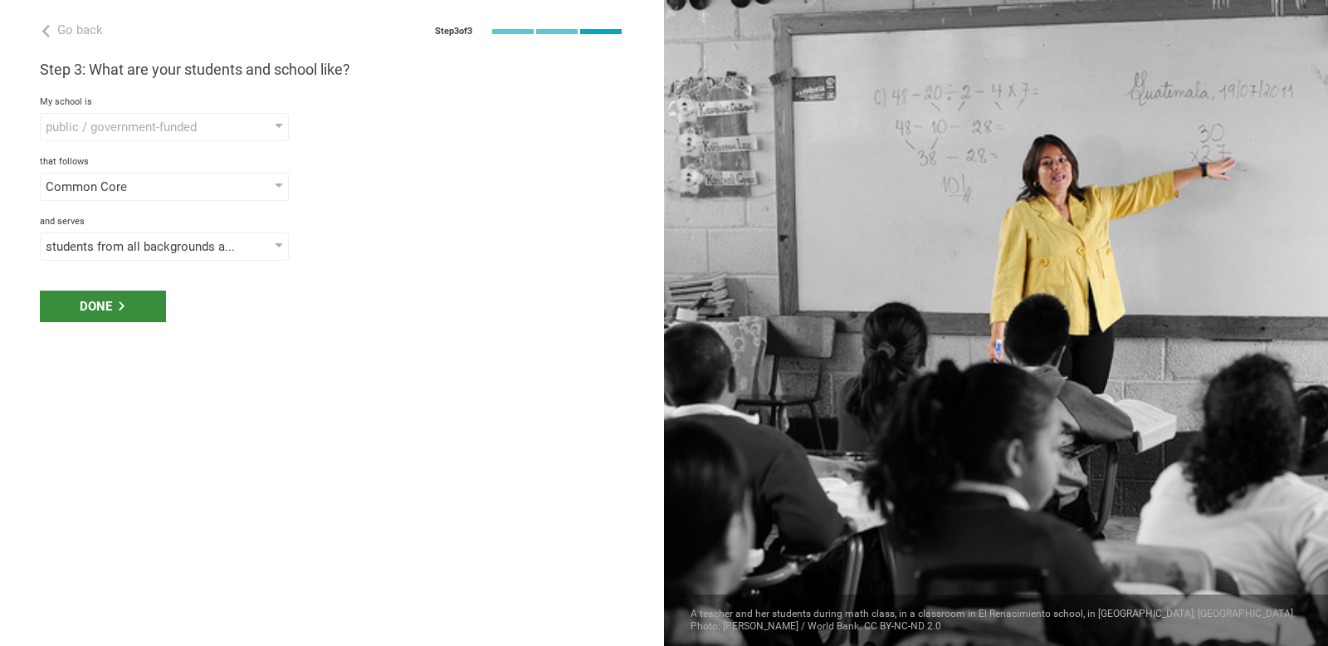
click at [123, 310] on icon at bounding box center [121, 305] width 9 height 9
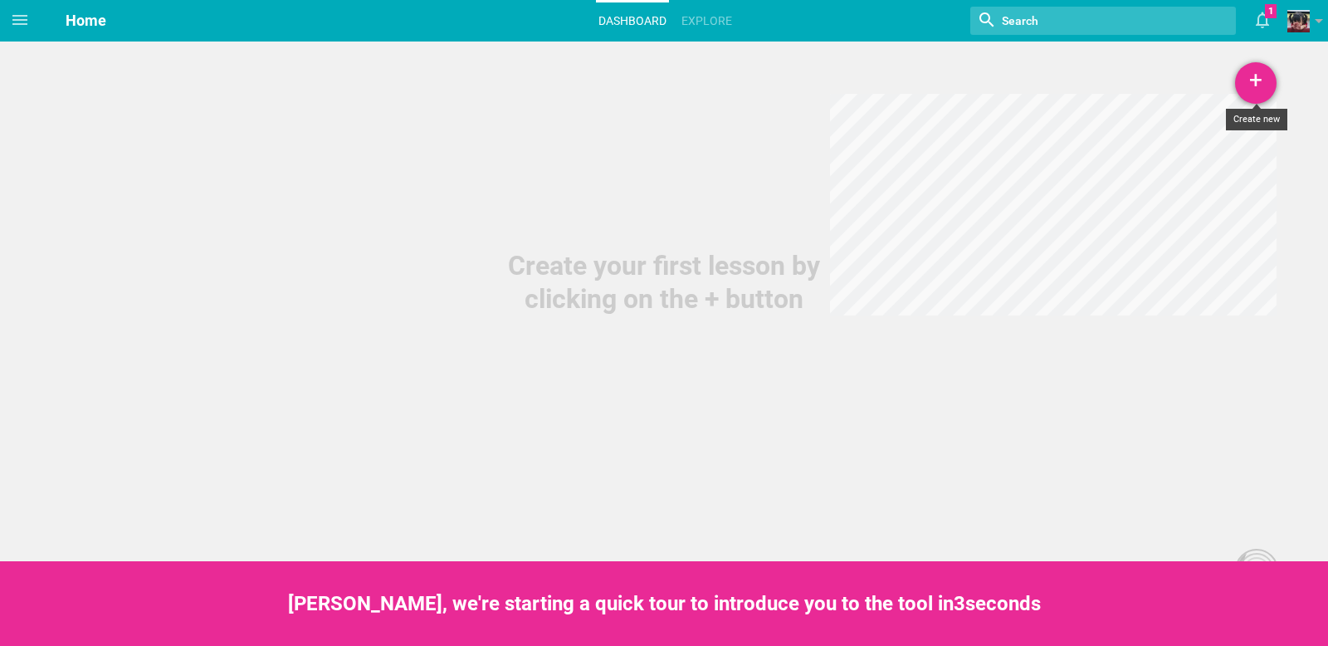
click at [1248, 87] on div "+" at bounding box center [1256, 83] width 42 height 42
click at [1215, 134] on link "Lesson" at bounding box center [1214, 128] width 125 height 37
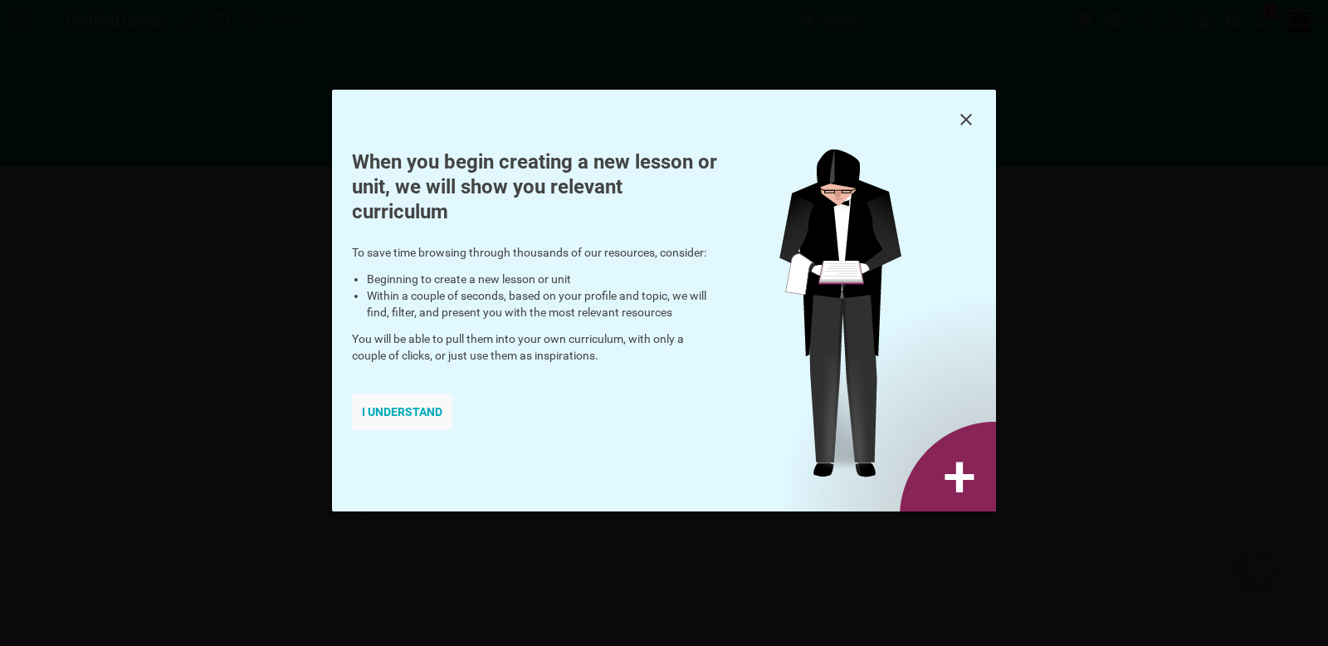
click at [422, 415] on div "I understand" at bounding box center [402, 412] width 100 height 37
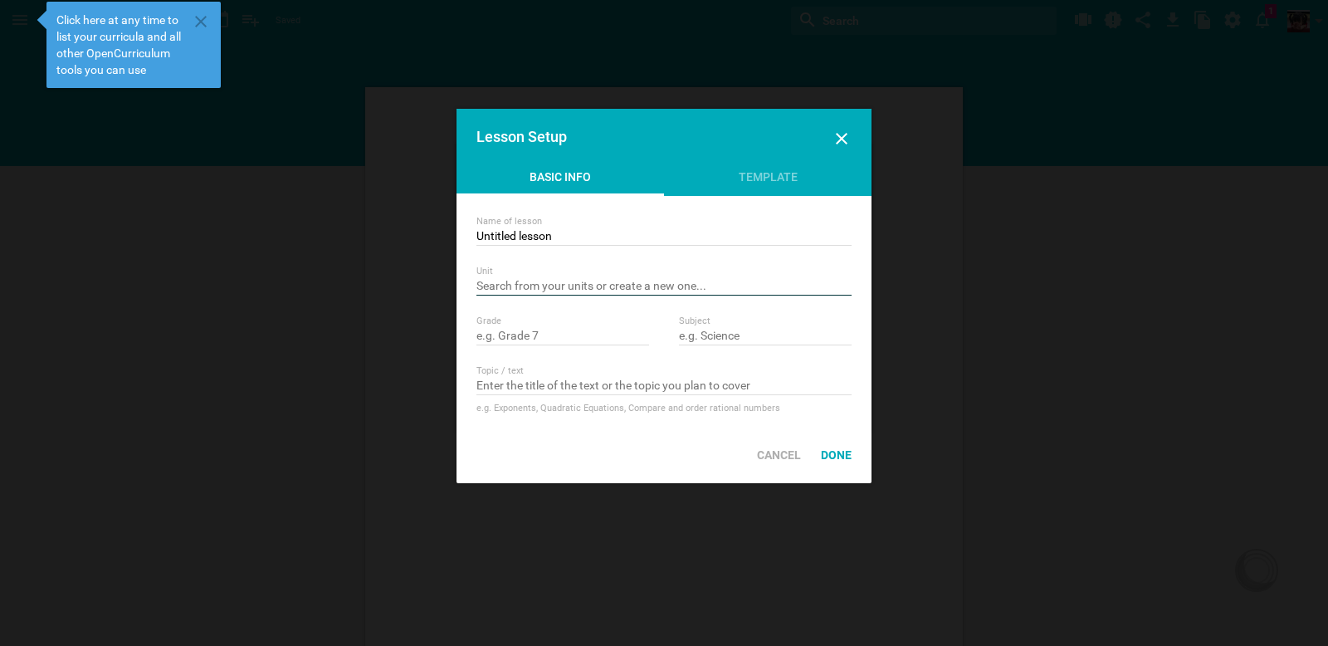
click at [526, 281] on input "text" at bounding box center [664, 287] width 375 height 17
click at [516, 332] on input "text" at bounding box center [563, 337] width 173 height 17
click at [577, 242] on input "Untitled lesson" at bounding box center [664, 237] width 375 height 17
click at [579, 285] on input "text" at bounding box center [664, 287] width 375 height 17
click at [834, 141] on icon at bounding box center [842, 139] width 20 height 20
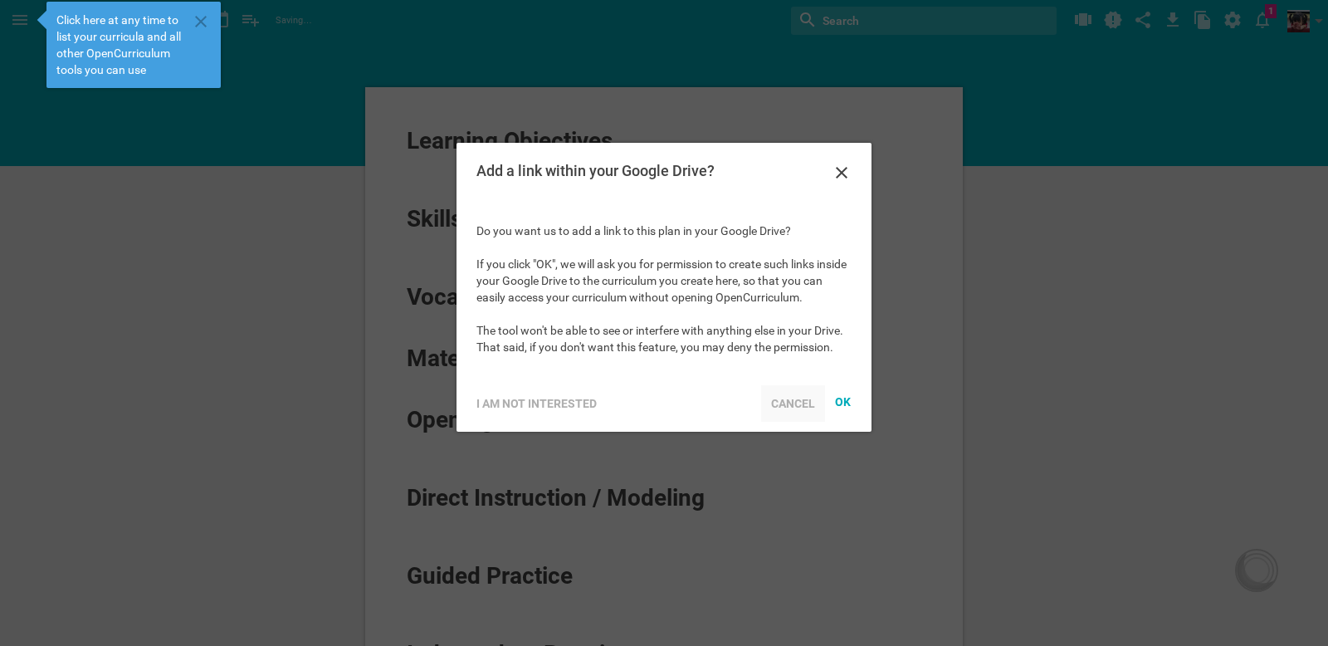
click at [785, 410] on div "Cancel" at bounding box center [793, 403] width 64 height 37
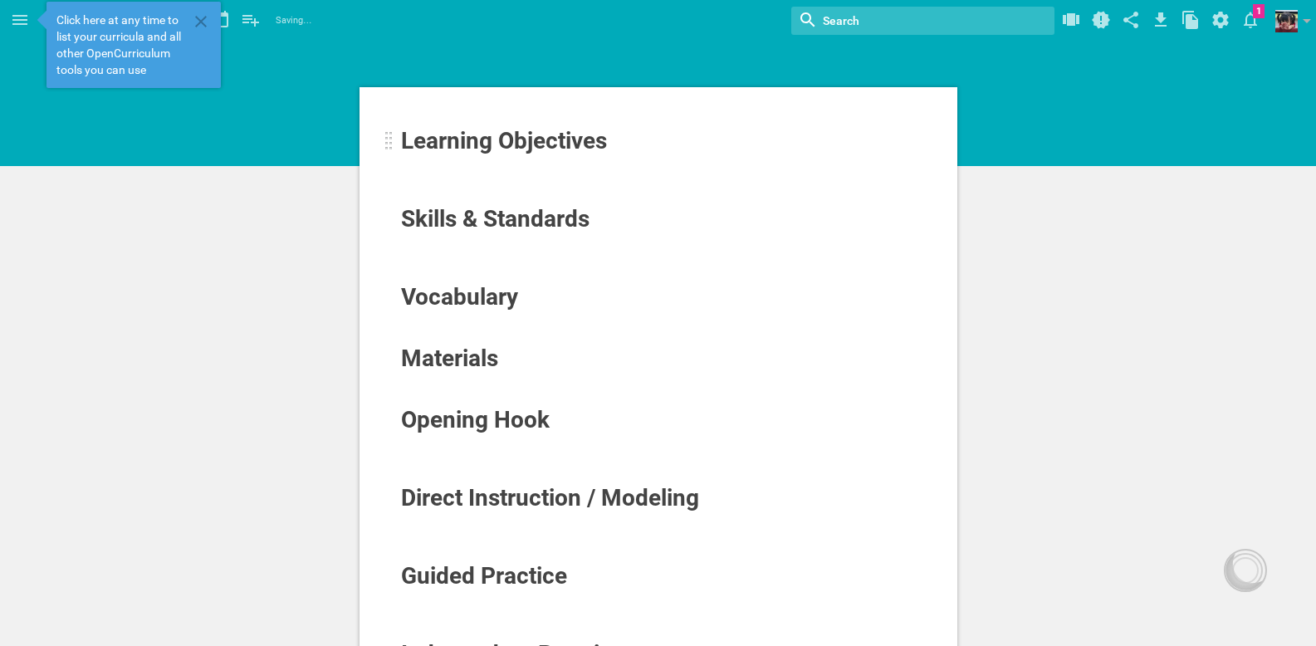
click at [565, 148] on span "Learning Objectives" at bounding box center [504, 140] width 206 height 27
click at [201, 27] on icon at bounding box center [201, 22] width 20 height 20
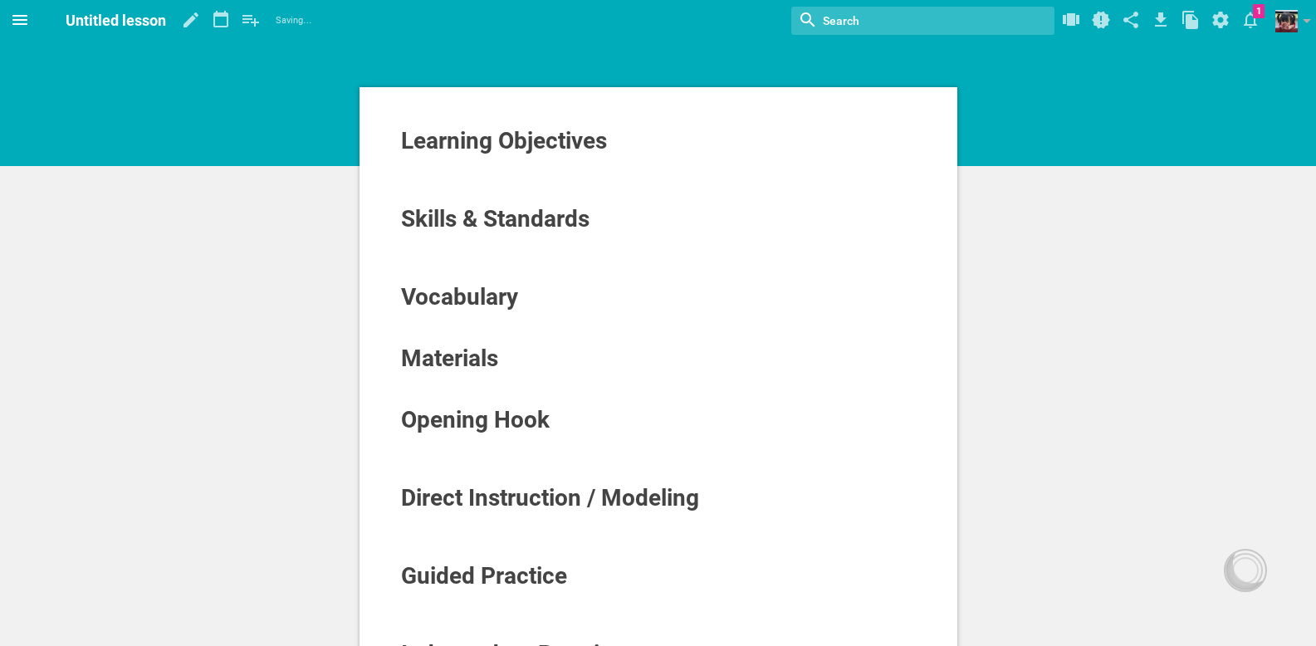
click at [19, 22] on icon at bounding box center [19, 20] width 15 height 10
